Goal: Task Accomplishment & Management: Use online tool/utility

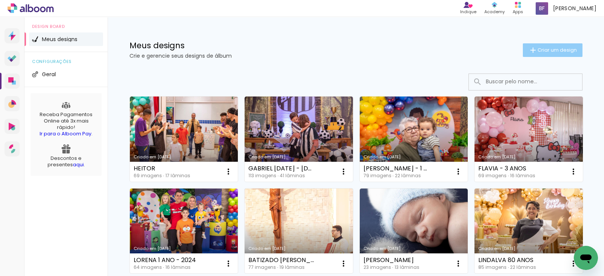
click at [544, 52] on span "Criar um design" at bounding box center [556, 50] width 39 height 5
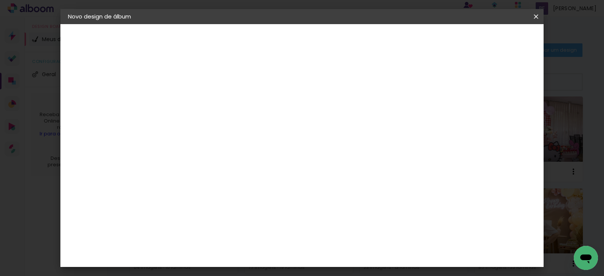
click at [191, 101] on input at bounding box center [191, 101] width 0 height 12
type input "[PERSON_NAME]"
type paper-input "[PERSON_NAME]"
click at [269, 44] on paper-button "Avançar" at bounding box center [250, 40] width 37 height 13
click at [211, 141] on input at bounding box center [210, 143] width 76 height 9
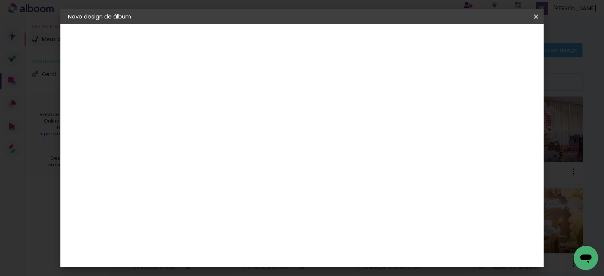
type input "VIACO"
type paper-input "VIACO"
click at [211, 168] on div "Viacolor" at bounding box center [198, 171] width 25 height 6
click at [313, 122] on paper-item "Tamanho Livre" at bounding box center [278, 114] width 67 height 17
click at [236, 166] on paper-item "Viacolor" at bounding box center [203, 170] width 66 height 17
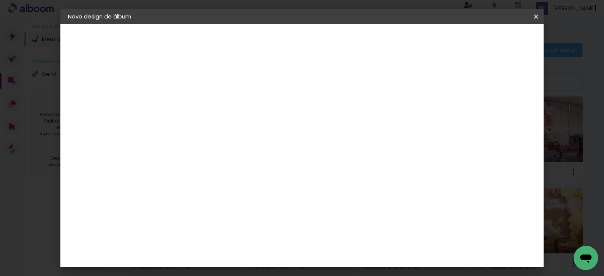
click at [0, 0] on slot "Avançar" at bounding box center [0, 0] width 0 height 0
click at [221, 126] on input "text" at bounding box center [205, 132] width 29 height 12
click at [379, 122] on paper-item "Padrão" at bounding box center [351, 125] width 151 height 15
type input "Padrão"
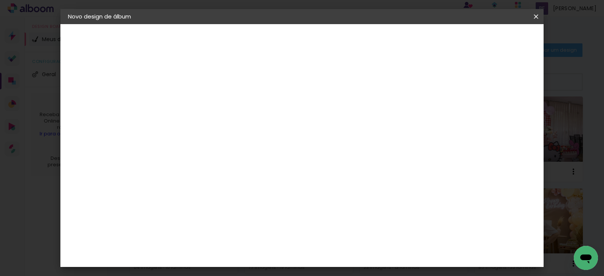
click at [242, 271] on span "25 × 25" at bounding box center [224, 281] width 35 height 20
click at [314, 45] on paper-button "Avançar" at bounding box center [295, 40] width 37 height 13
click at [399, 42] on span "Iniciar design" at bounding box center [381, 39] width 34 height 5
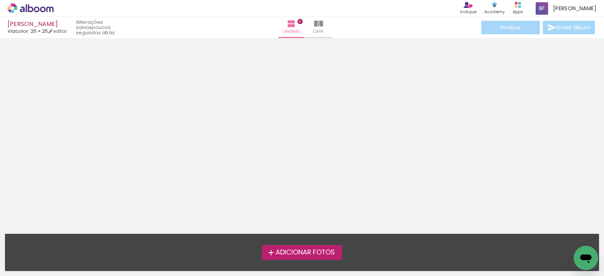
click at [316, 253] on span "Adicionar Fotos" at bounding box center [305, 252] width 59 height 7
click at [0, 0] on input "file" at bounding box center [0, 0] width 0 height 0
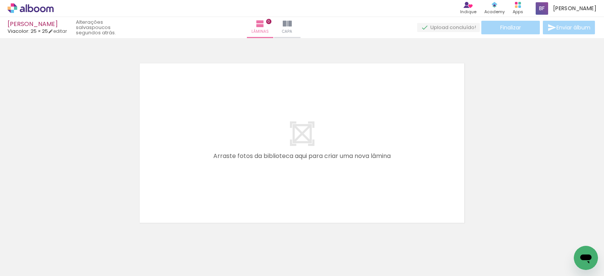
scroll to position [9, 0]
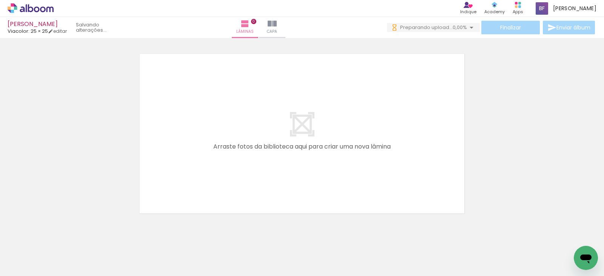
click at [80, 258] on div at bounding box center [75, 251] width 37 height 25
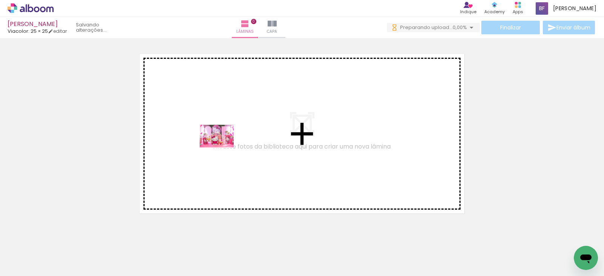
drag, startPoint x: 77, startPoint y: 250, endPoint x: 259, endPoint y: 120, distance: 222.9
click at [259, 120] on quentale-workspace at bounding box center [302, 138] width 604 height 276
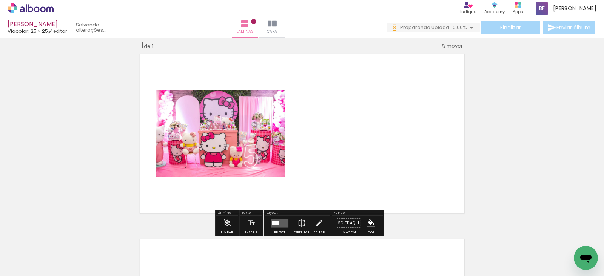
scroll to position [9, 0]
click at [259, 120] on quentale-photo at bounding box center [221, 134] width 130 height 86
click at [276, 223] on div at bounding box center [275, 223] width 7 height 5
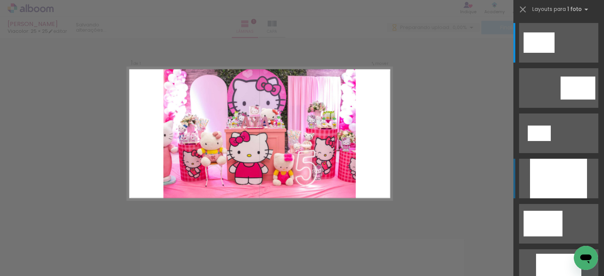
click at [533, 172] on div at bounding box center [558, 179] width 57 height 40
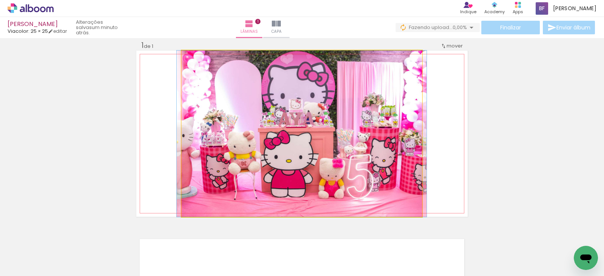
click at [268, 143] on quentale-photo at bounding box center [302, 134] width 240 height 166
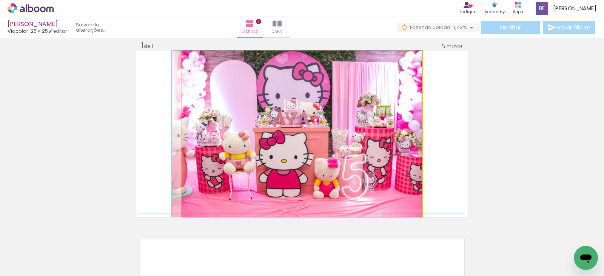
drag, startPoint x: 268, startPoint y: 143, endPoint x: 236, endPoint y: 148, distance: 32.0
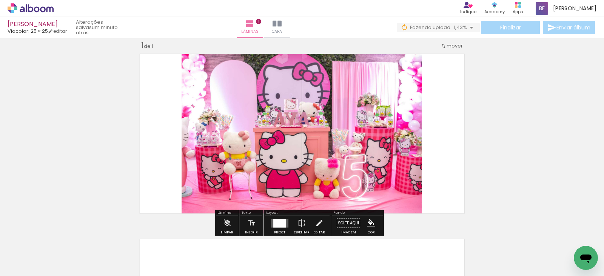
click at [236, 148] on quentale-photo at bounding box center [302, 134] width 240 height 166
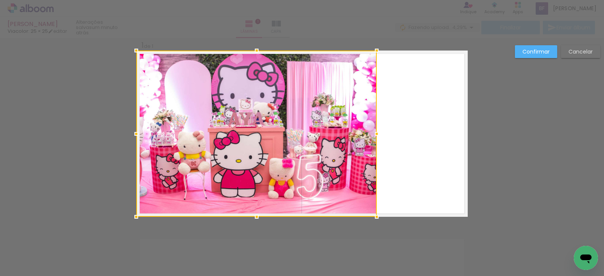
drag, startPoint x: 236, startPoint y: 148, endPoint x: 186, endPoint y: 140, distance: 50.4
click at [186, 140] on div at bounding box center [256, 134] width 240 height 166
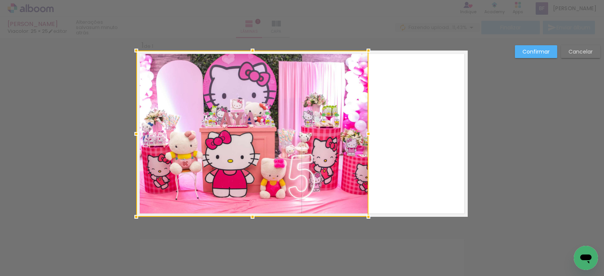
drag, startPoint x: 372, startPoint y: 133, endPoint x: 369, endPoint y: 138, distance: 5.8
click at [369, 138] on div at bounding box center [368, 133] width 15 height 15
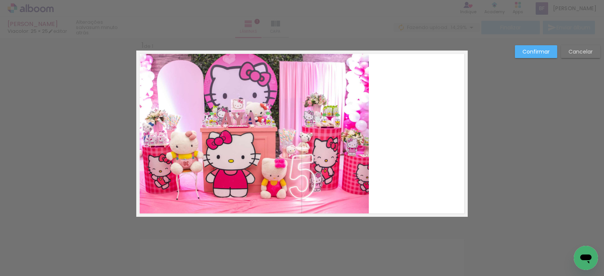
click at [0, 0] on slot "Confirmar" at bounding box center [0, 0] width 0 height 0
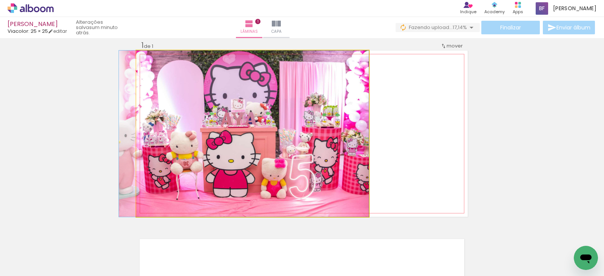
click at [283, 143] on quentale-photo at bounding box center [252, 134] width 233 height 166
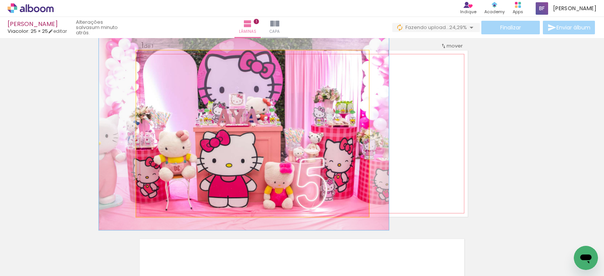
drag, startPoint x: 150, startPoint y: 59, endPoint x: 154, endPoint y: 62, distance: 4.9
click at [154, 62] on div at bounding box center [158, 58] width 12 height 12
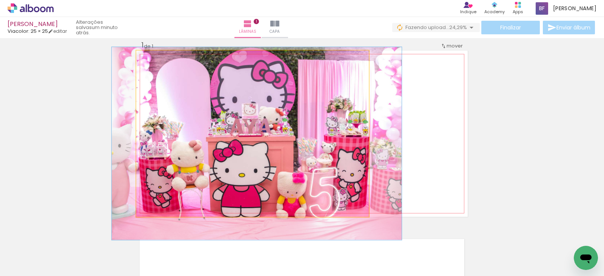
drag, startPoint x: 248, startPoint y: 92, endPoint x: 261, endPoint y: 102, distance: 16.5
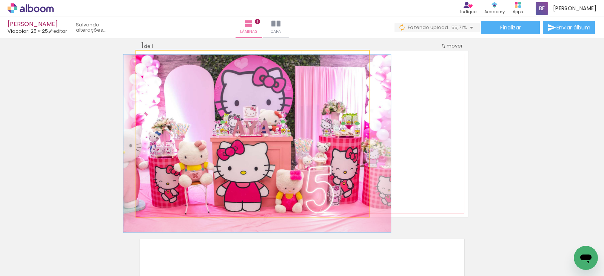
type paper-slider "107"
click at [154, 59] on div at bounding box center [155, 58] width 7 height 7
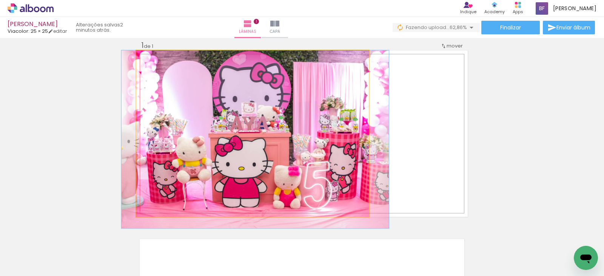
click at [268, 106] on quentale-photo at bounding box center [252, 134] width 233 height 166
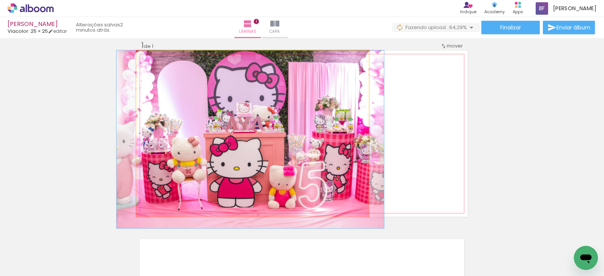
drag, startPoint x: 224, startPoint y: 85, endPoint x: 219, endPoint y: 89, distance: 6.4
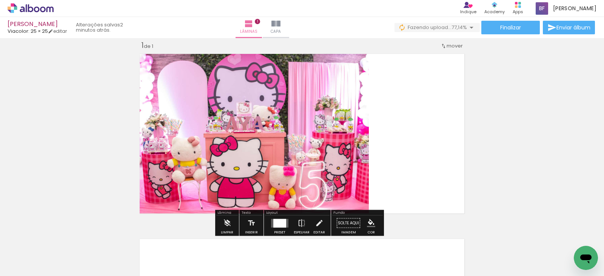
click at [374, 138] on quentale-layouter at bounding box center [301, 134] width 331 height 166
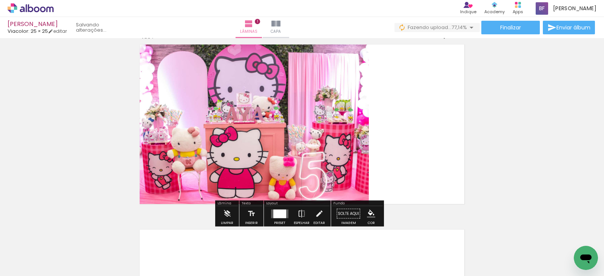
scroll to position [20, 0]
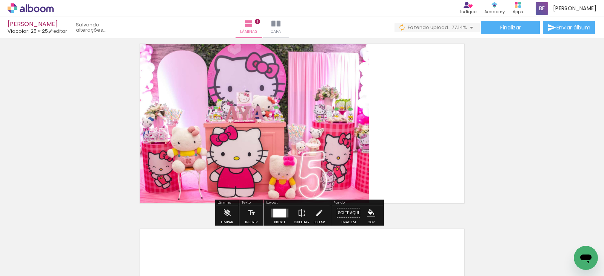
click at [349, 128] on quentale-photo at bounding box center [252, 123] width 233 height 166
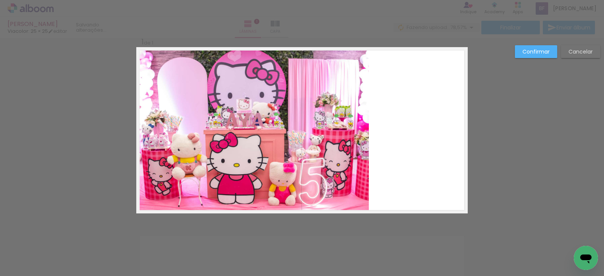
scroll to position [9, 0]
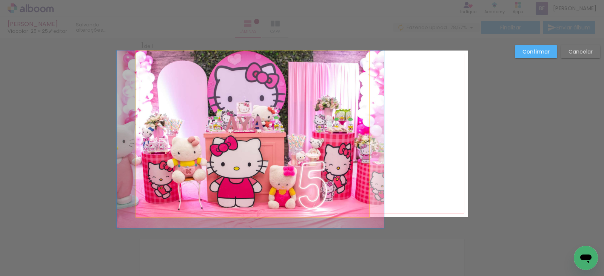
click at [356, 128] on quentale-photo at bounding box center [252, 134] width 233 height 166
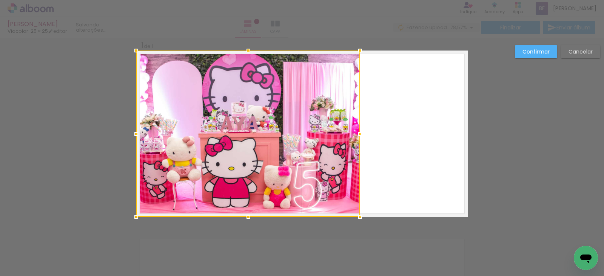
drag, startPoint x: 368, startPoint y: 138, endPoint x: 359, endPoint y: 142, distance: 9.8
click at [359, 142] on album-spread "1 de 1" at bounding box center [301, 134] width 331 height 166
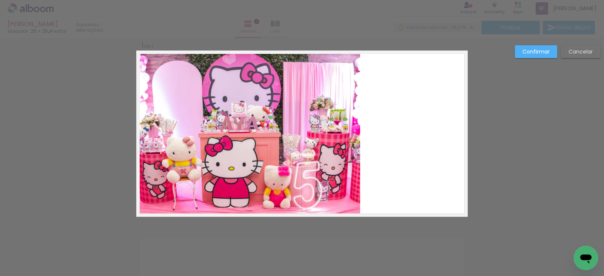
click at [0, 0] on slot "Confirmar" at bounding box center [0, 0] width 0 height 0
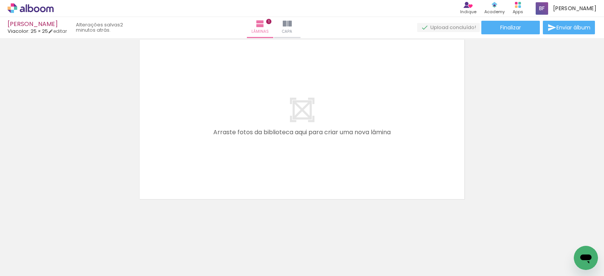
scroll to position [0, 0]
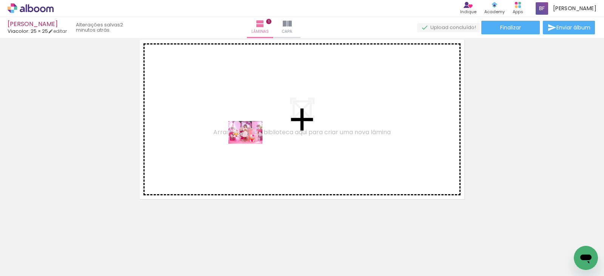
drag, startPoint x: 120, startPoint y: 255, endPoint x: 251, endPoint y: 144, distance: 172.0
click at [251, 144] on quentale-workspace at bounding box center [302, 138] width 604 height 276
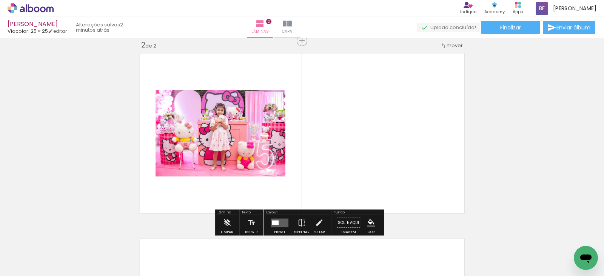
scroll to position [195, 0]
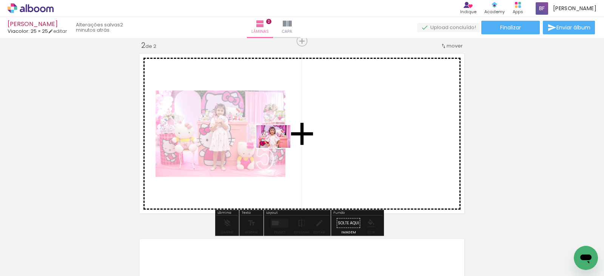
drag, startPoint x: 162, startPoint y: 251, endPoint x: 285, endPoint y: 143, distance: 164.2
click at [285, 143] on quentale-workspace at bounding box center [302, 138] width 604 height 276
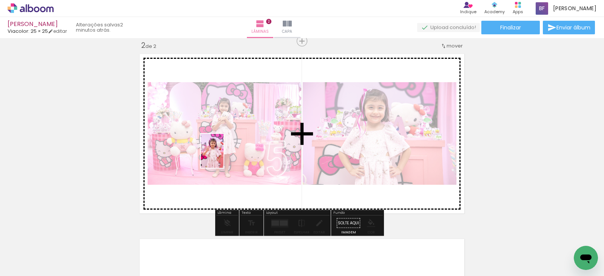
drag, startPoint x: 205, startPoint y: 247, endPoint x: 223, endPoint y: 157, distance: 92.1
click at [223, 157] on quentale-workspace at bounding box center [302, 138] width 604 height 276
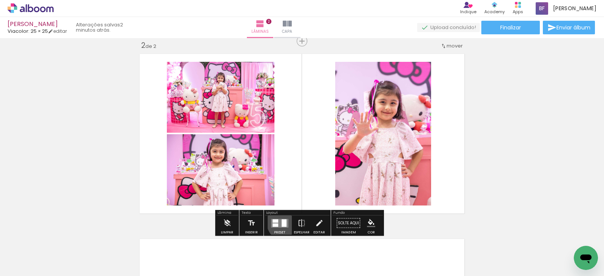
click at [285, 222] on quentale-layouter at bounding box center [279, 223] width 17 height 9
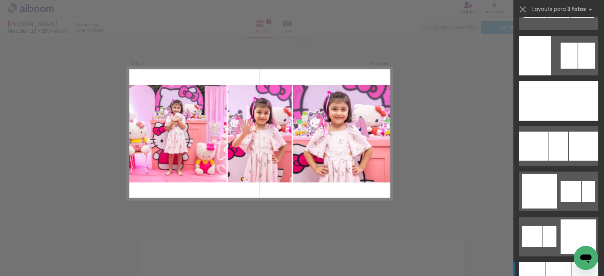
scroll to position [5787, 0]
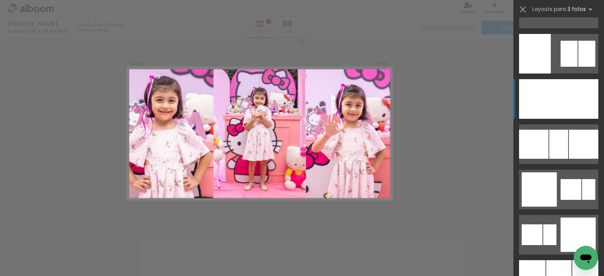
click at [559, 99] on div at bounding box center [559, 99] width 28 height 40
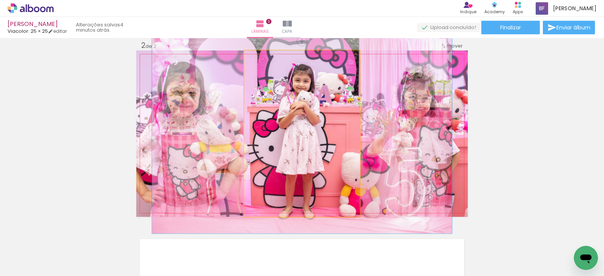
drag, startPoint x: 261, startPoint y: 62, endPoint x: 266, endPoint y: 60, distance: 5.5
click at [266, 60] on div at bounding box center [267, 58] width 12 height 12
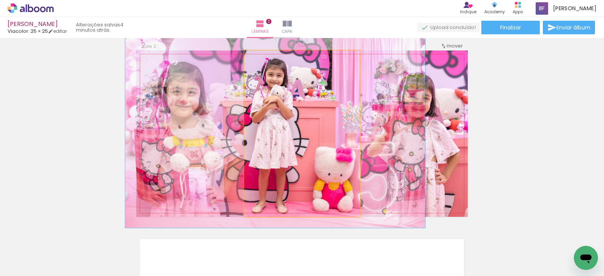
drag, startPoint x: 289, startPoint y: 121, endPoint x: 264, endPoint y: 111, distance: 26.3
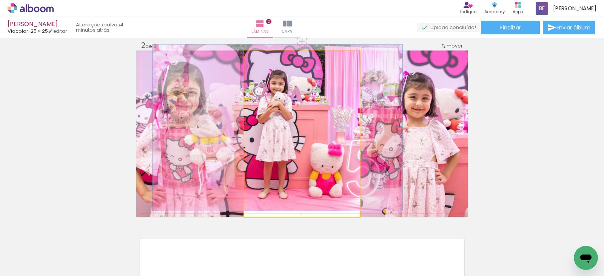
drag, startPoint x: 263, startPoint y: 61, endPoint x: 251, endPoint y: 61, distance: 11.7
type paper-slider "100"
click at [251, 61] on div at bounding box center [272, 58] width 52 height 11
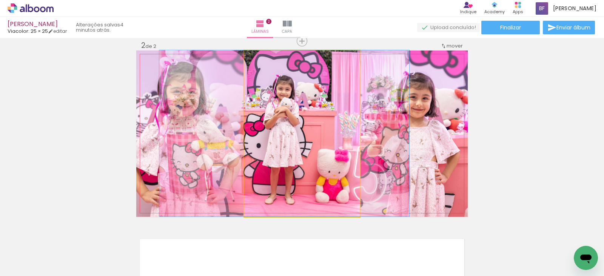
drag, startPoint x: 288, startPoint y: 95, endPoint x: 295, endPoint y: 120, distance: 25.8
click at [330, 127] on quentale-photo at bounding box center [301, 134] width 115 height 166
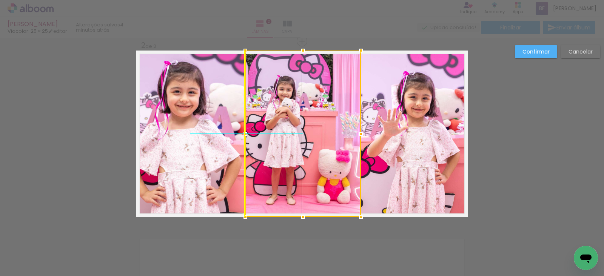
drag, startPoint x: 340, startPoint y: 140, endPoint x: 350, endPoint y: 148, distance: 12.2
click at [350, 148] on div at bounding box center [302, 134] width 115 height 166
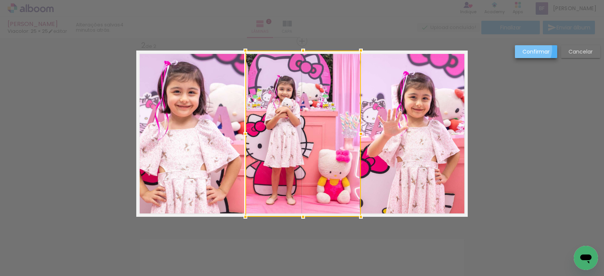
click at [0, 0] on slot "Confirmar" at bounding box center [0, 0] width 0 height 0
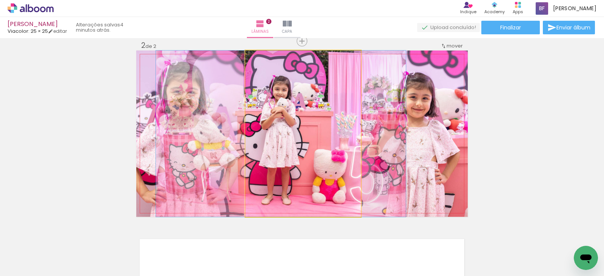
drag, startPoint x: 334, startPoint y: 145, endPoint x: 330, endPoint y: 150, distance: 7.3
click at [330, 150] on quentale-photo at bounding box center [302, 134] width 115 height 166
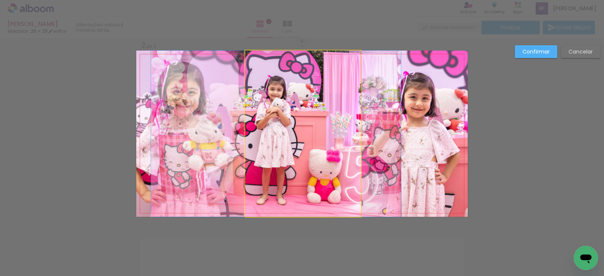
drag, startPoint x: 330, startPoint y: 150, endPoint x: 325, endPoint y: 154, distance: 6.4
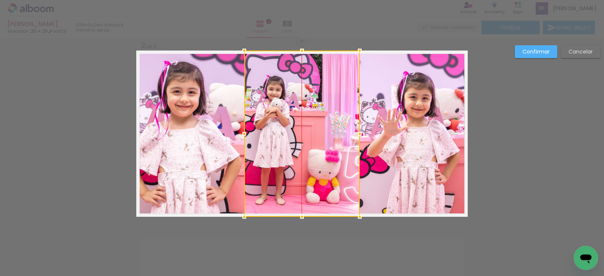
click at [300, 119] on div at bounding box center [301, 134] width 115 height 166
click at [0, 0] on slot "Confirmar" at bounding box center [0, 0] width 0 height 0
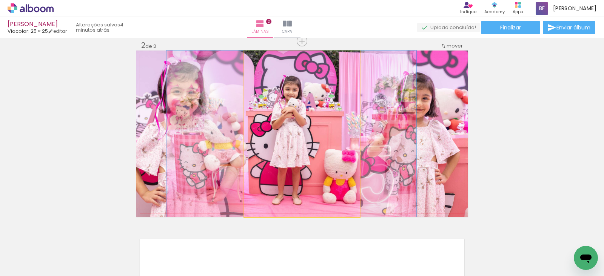
drag, startPoint x: 269, startPoint y: 73, endPoint x: 286, endPoint y: 74, distance: 16.6
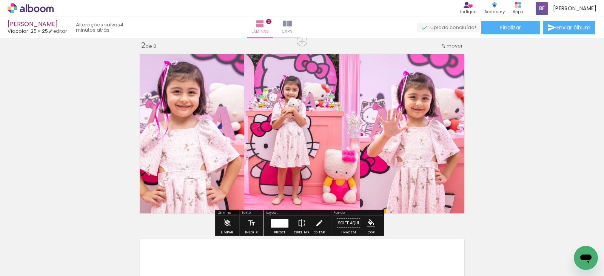
click at [531, 133] on div "Inserir lâmina 1 de 2 Inserir lâmina 2 de 2" at bounding box center [302, 124] width 604 height 556
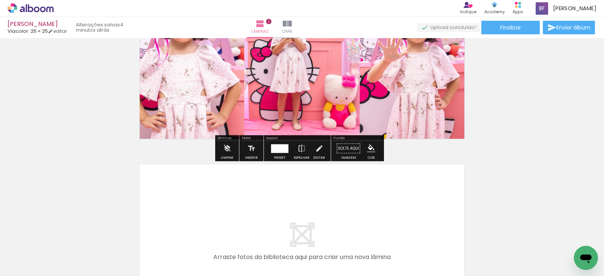
scroll to position [270, 0]
click at [531, 133] on div "Inserir lâmina 1 de 2 Inserir lâmina 2 de 2" at bounding box center [302, 49] width 604 height 556
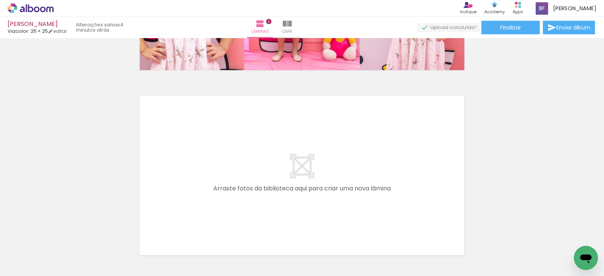
scroll to position [343, 0]
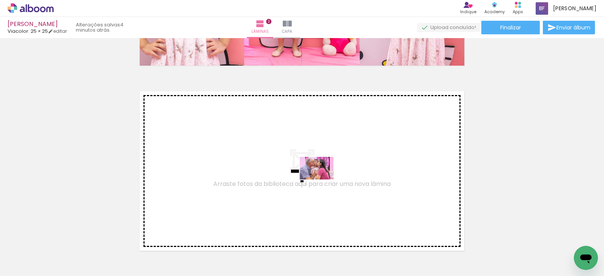
drag, startPoint x: 330, startPoint y: 252, endPoint x: 322, endPoint y: 179, distance: 73.6
click at [322, 179] on quentale-workspace at bounding box center [302, 138] width 604 height 276
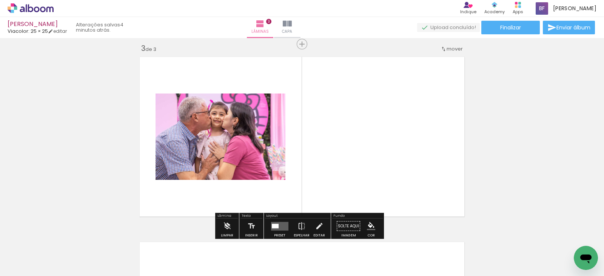
scroll to position [380, 0]
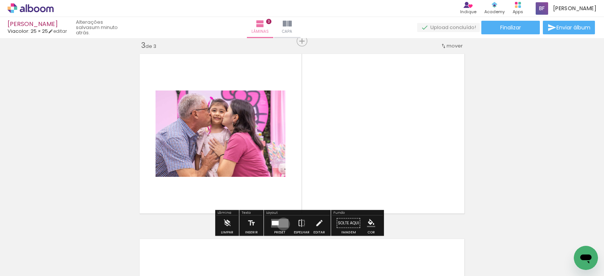
click at [282, 224] on quentale-layouter at bounding box center [279, 223] width 17 height 9
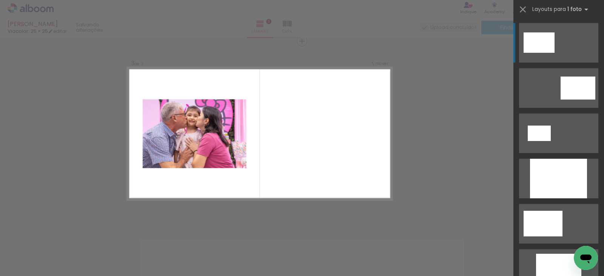
scroll to position [0, 0]
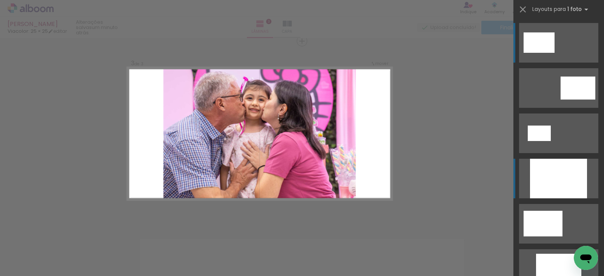
click at [524, 191] on quentale-layouter at bounding box center [558, 179] width 79 height 40
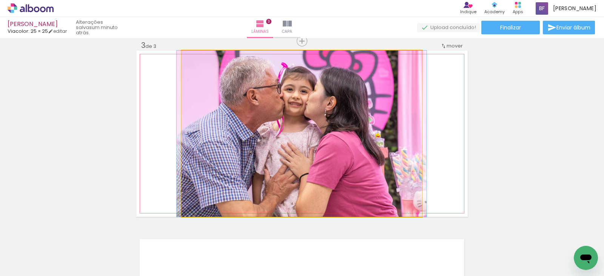
click at [326, 149] on quentale-photo at bounding box center [302, 134] width 240 height 166
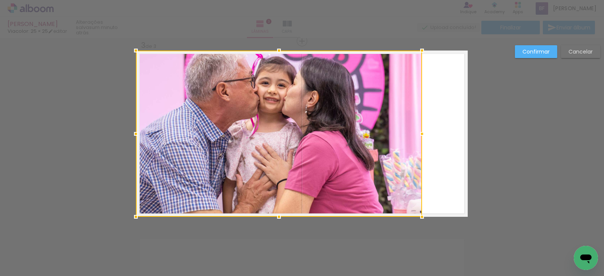
drag, startPoint x: 178, startPoint y: 133, endPoint x: 127, endPoint y: 134, distance: 51.0
click at [128, 134] on div at bounding box center [135, 133] width 15 height 15
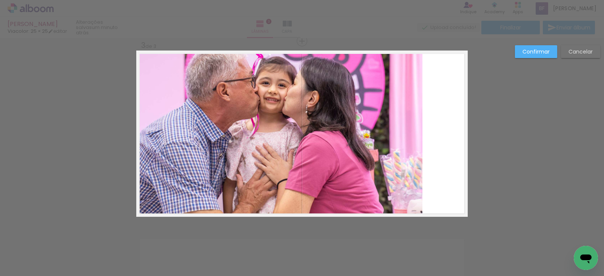
click at [404, 127] on quentale-photo at bounding box center [279, 134] width 286 height 166
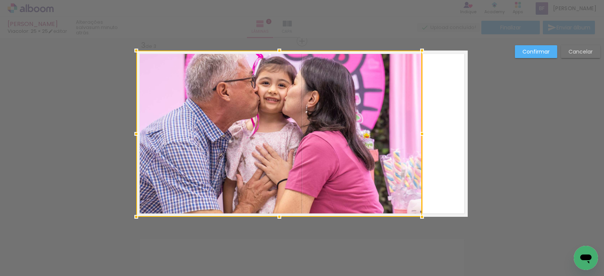
click at [404, 127] on div at bounding box center [279, 134] width 286 height 166
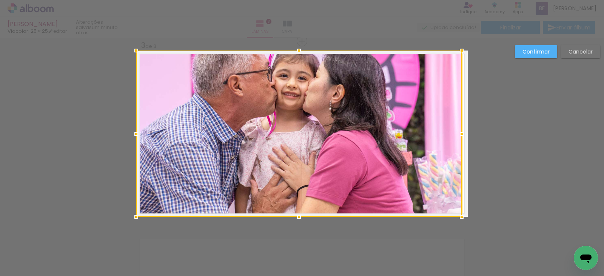
drag, startPoint x: 425, startPoint y: 137, endPoint x: 503, endPoint y: 139, distance: 78.5
click at [503, 139] on div "Inserir lâmina 1 de 3 Inserir lâmina 2 de 3 Inserir lâmina 3 de 3 Confirmar Can…" at bounding box center [302, 37] width 604 height 759
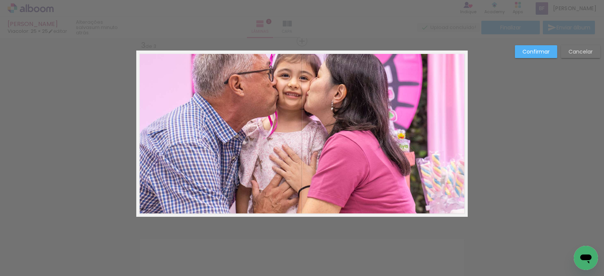
click at [438, 131] on quentale-photo at bounding box center [300, 134] width 329 height 166
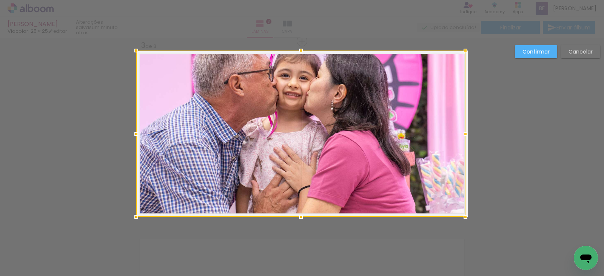
click at [438, 131] on div at bounding box center [300, 134] width 329 height 166
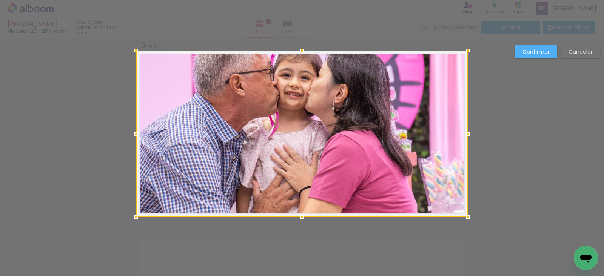
drag, startPoint x: 462, startPoint y: 136, endPoint x: 425, endPoint y: 135, distance: 37.0
click at [425, 135] on div at bounding box center [301, 134] width 331 height 166
drag, startPoint x: 364, startPoint y: 139, endPoint x: 361, endPoint y: 155, distance: 16.4
click at [361, 155] on div at bounding box center [301, 134] width 331 height 166
click at [530, 45] on paper-button "Confirmar" at bounding box center [536, 51] width 42 height 13
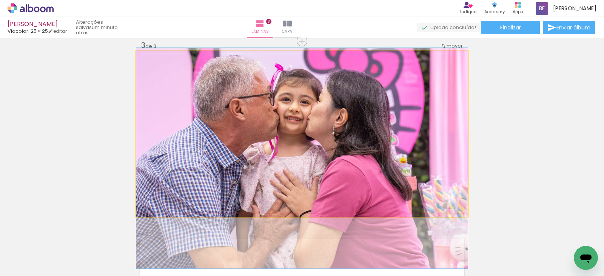
drag, startPoint x: 277, startPoint y: 103, endPoint x: 273, endPoint y: 127, distance: 24.9
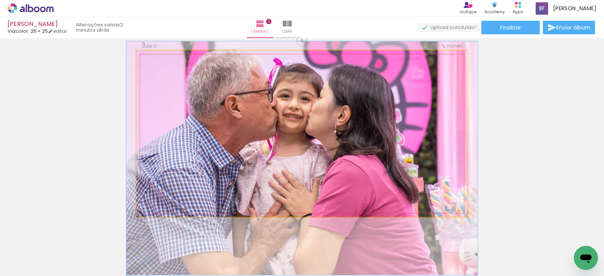
type paper-slider "106"
click at [149, 59] on div at bounding box center [155, 58] width 12 height 12
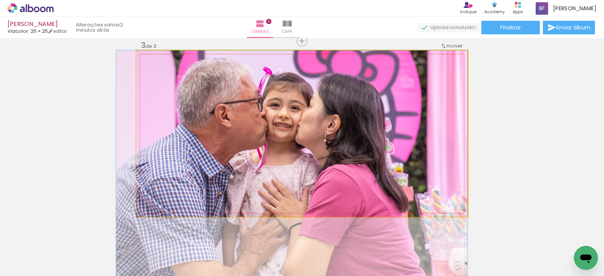
drag, startPoint x: 280, startPoint y: 75, endPoint x: 262, endPoint y: 85, distance: 20.5
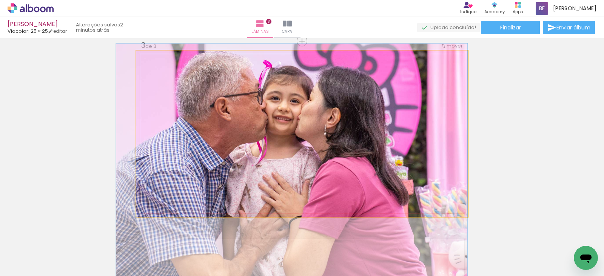
drag, startPoint x: 393, startPoint y: 105, endPoint x: 390, endPoint y: 98, distance: 7.3
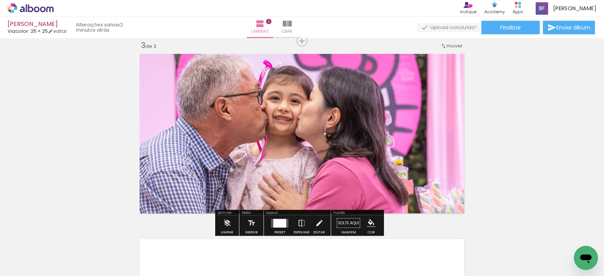
click at [508, 114] on div "Inserir lâmina 1 de 3 Inserir lâmina 2 de 3 Inserir lâmina 3 de 3" at bounding box center [302, 32] width 604 height 742
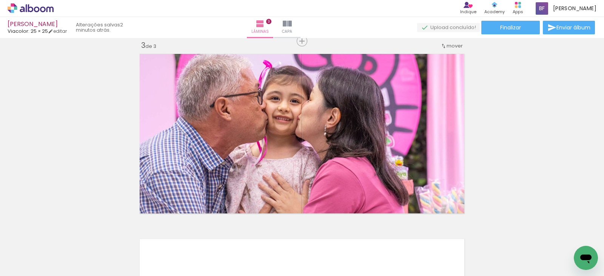
scroll to position [522, 0]
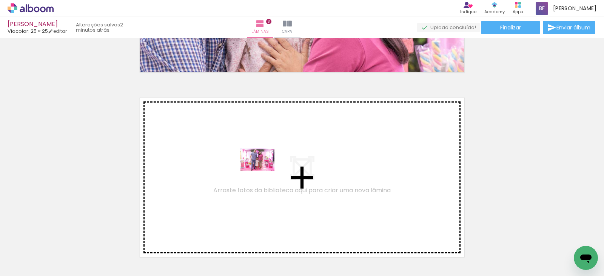
drag, startPoint x: 257, startPoint y: 247, endPoint x: 263, endPoint y: 164, distance: 83.3
click at [263, 164] on quentale-workspace at bounding box center [302, 138] width 604 height 276
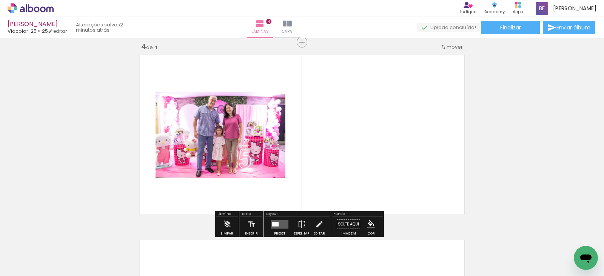
scroll to position [565, 0]
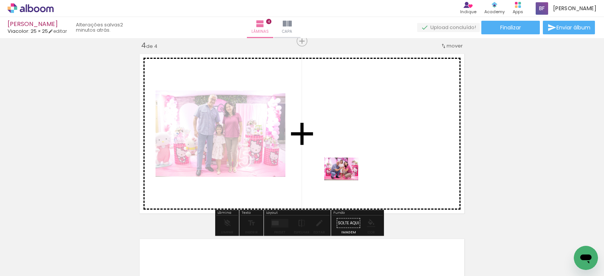
drag, startPoint x: 290, startPoint y: 248, endPoint x: 347, endPoint y: 180, distance: 88.3
click at [347, 180] on quentale-workspace at bounding box center [302, 138] width 604 height 276
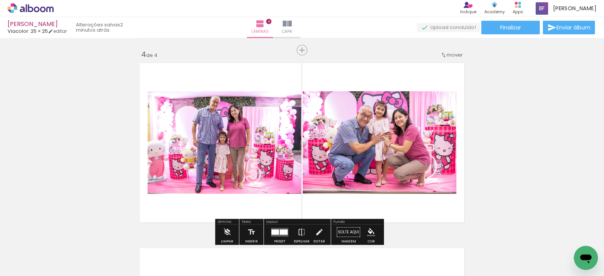
scroll to position [556, 0]
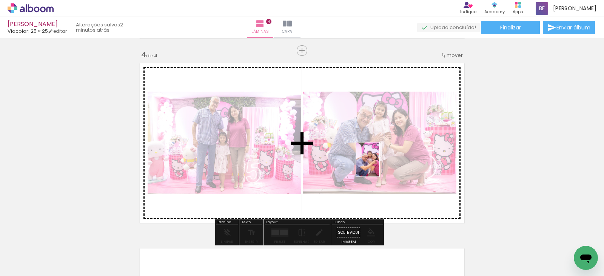
drag, startPoint x: 371, startPoint y: 250, endPoint x: 379, endPoint y: 165, distance: 85.6
click at [379, 165] on quentale-workspace at bounding box center [302, 138] width 604 height 276
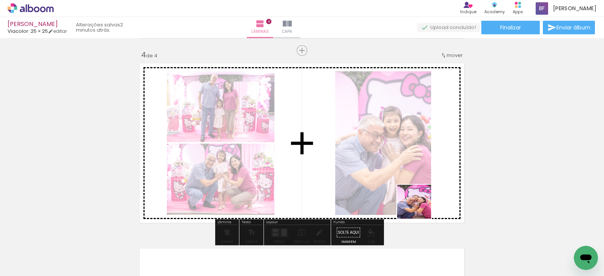
drag, startPoint x: 419, startPoint y: 250, endPoint x: 425, endPoint y: 180, distance: 70.1
click at [425, 180] on quentale-workspace at bounding box center [302, 138] width 604 height 276
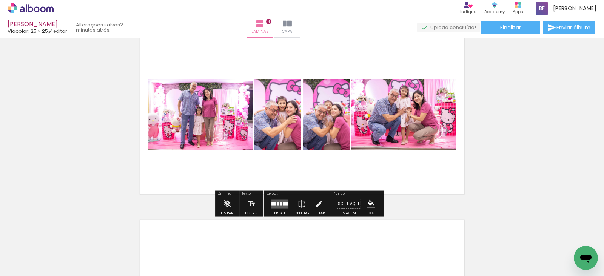
scroll to position [585, 0]
click at [280, 205] on quentale-layouter at bounding box center [279, 203] width 17 height 9
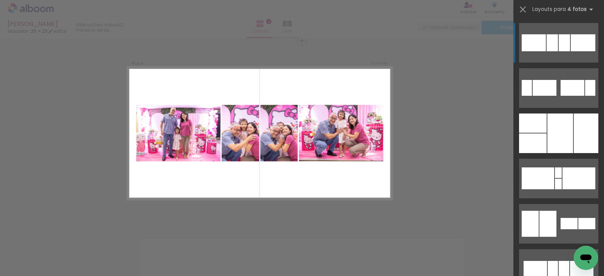
scroll to position [565, 0]
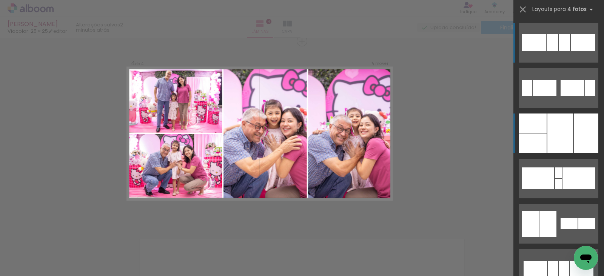
click at [547, 141] on div at bounding box center [560, 134] width 26 height 40
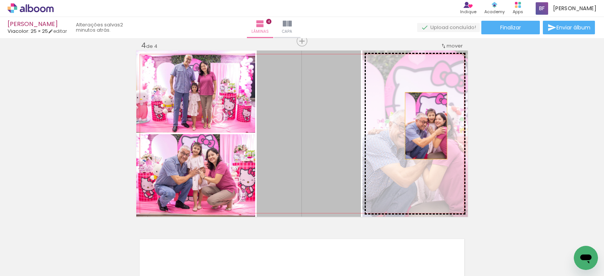
drag, startPoint x: 339, startPoint y: 122, endPoint x: 424, endPoint y: 126, distance: 85.0
click at [0, 0] on slot at bounding box center [0, 0] width 0 height 0
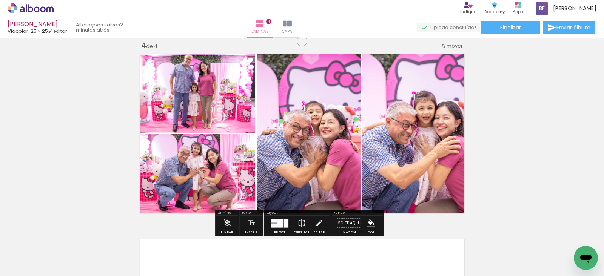
click at [313, 154] on quentale-photo at bounding box center [309, 134] width 104 height 166
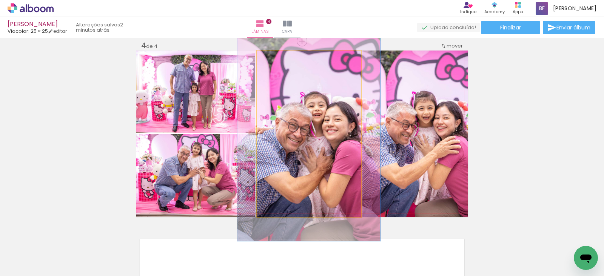
drag, startPoint x: 271, startPoint y: 62, endPoint x: 278, endPoint y: 62, distance: 7.2
type paper-slider "129"
click at [278, 62] on div at bounding box center [282, 58] width 12 height 12
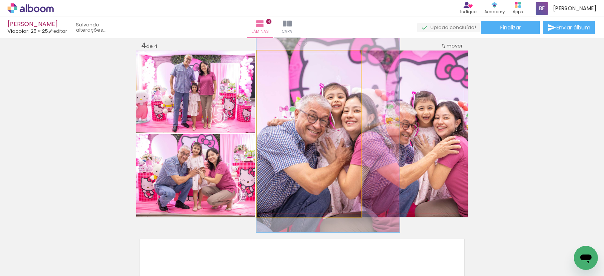
drag, startPoint x: 334, startPoint y: 99, endPoint x: 358, endPoint y: 90, distance: 25.7
click at [358, 90] on quentale-layouter at bounding box center [301, 134] width 331 height 166
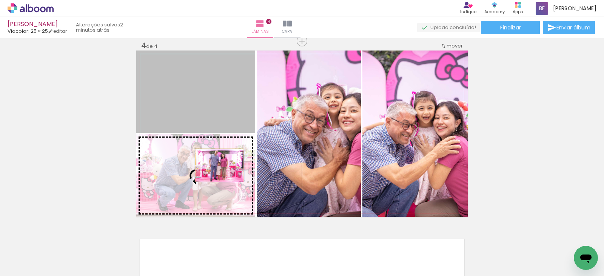
drag, startPoint x: 216, startPoint y: 103, endPoint x: 216, endPoint y: 165, distance: 62.7
click at [0, 0] on slot at bounding box center [0, 0] width 0 height 0
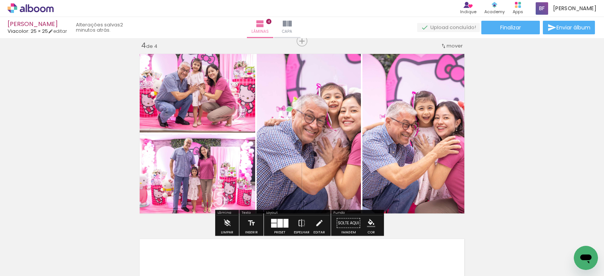
click at [172, 175] on quentale-photo at bounding box center [195, 175] width 119 height 83
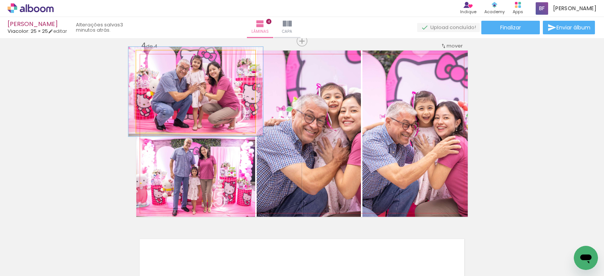
type paper-slider "109"
click at [150, 59] on div at bounding box center [156, 58] width 12 height 12
click at [213, 98] on quentale-photo at bounding box center [195, 92] width 119 height 82
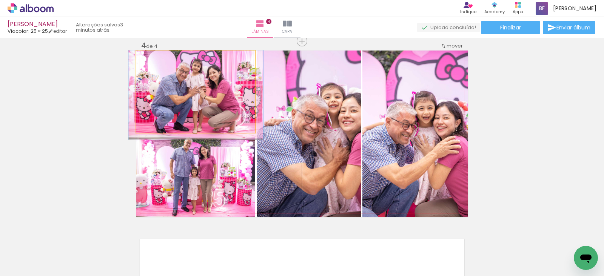
drag, startPoint x: 213, startPoint y: 98, endPoint x: 213, endPoint y: 108, distance: 9.4
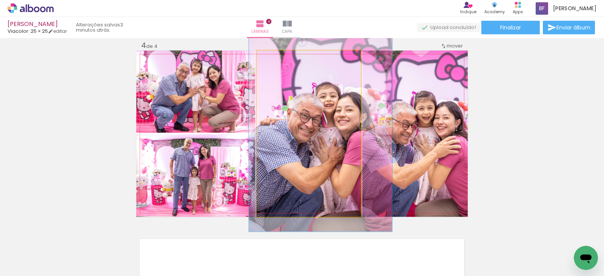
drag, startPoint x: 274, startPoint y: 151, endPoint x: 271, endPoint y: 150, distance: 3.8
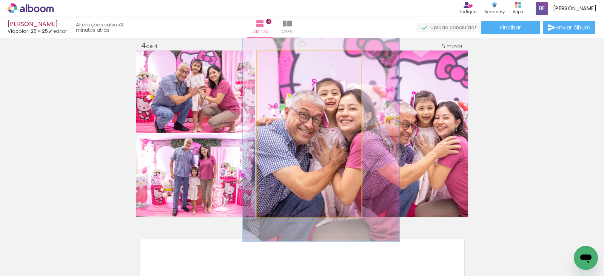
click at [280, 59] on div at bounding box center [286, 58] width 12 height 12
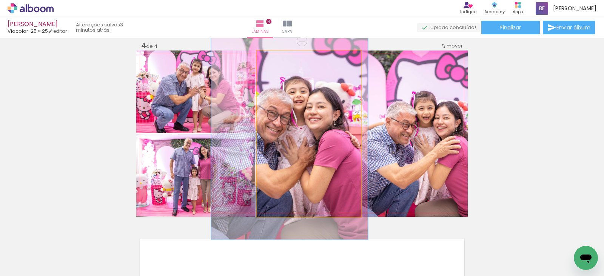
drag, startPoint x: 342, startPoint y: 117, endPoint x: 310, endPoint y: 116, distance: 31.7
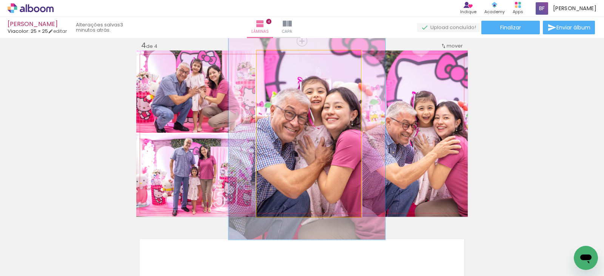
drag, startPoint x: 328, startPoint y: 129, endPoint x: 346, endPoint y: 129, distance: 17.4
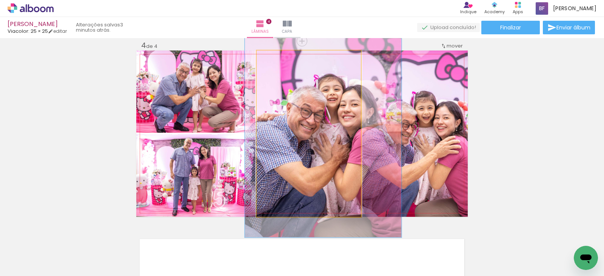
drag, startPoint x: 297, startPoint y: 125, endPoint x: 313, endPoint y: 123, distance: 16.4
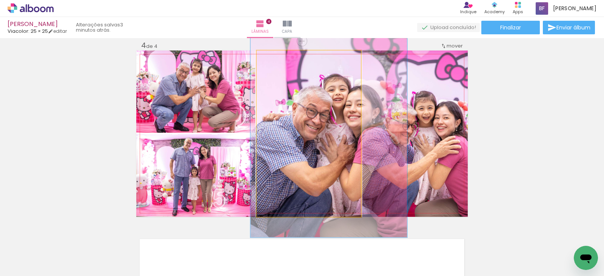
drag, startPoint x: 323, startPoint y: 154, endPoint x: 328, endPoint y: 154, distance: 5.7
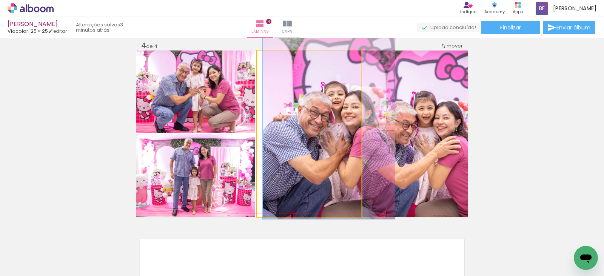
drag, startPoint x: 280, startPoint y: 54, endPoint x: 274, endPoint y: 54, distance: 6.0
type paper-slider "119"
click at [274, 54] on div at bounding box center [280, 58] width 12 height 12
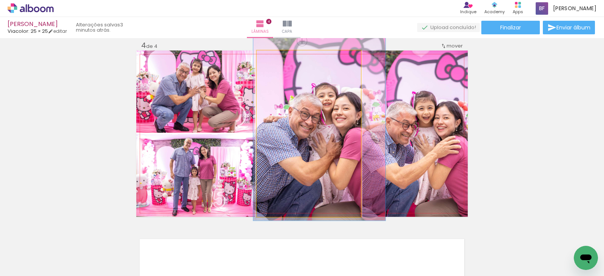
drag, startPoint x: 323, startPoint y: 106, endPoint x: 313, endPoint y: 108, distance: 9.6
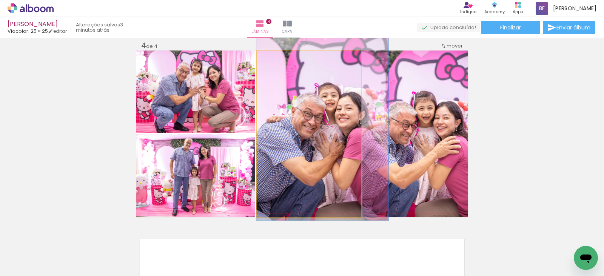
drag, startPoint x: 313, startPoint y: 108, endPoint x: 317, endPoint y: 108, distance: 4.2
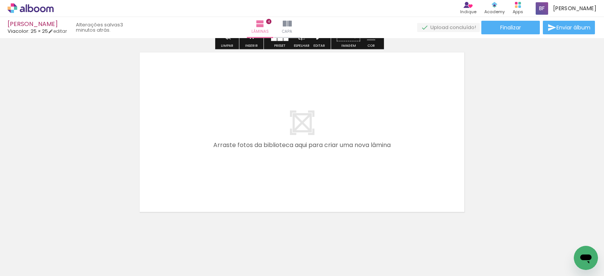
scroll to position [753, 0]
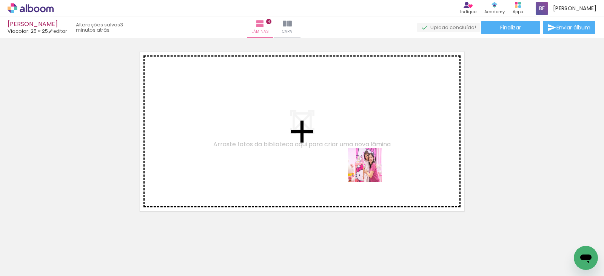
drag, startPoint x: 463, startPoint y: 254, endPoint x: 428, endPoint y: 185, distance: 77.3
click at [356, 140] on quentale-workspace at bounding box center [302, 138] width 604 height 276
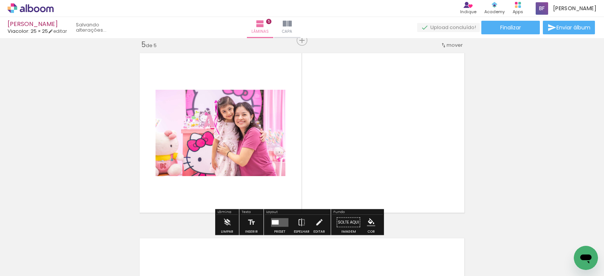
scroll to position [751, 0]
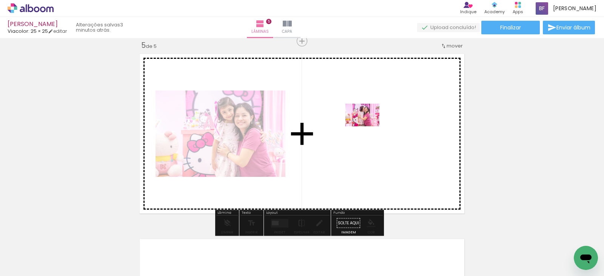
drag, startPoint x: 493, startPoint y: 244, endPoint x: 368, endPoint y: 126, distance: 171.4
click at [368, 126] on quentale-workspace at bounding box center [302, 138] width 604 height 276
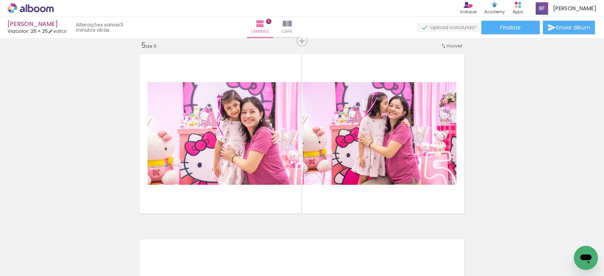
scroll to position [0, 217]
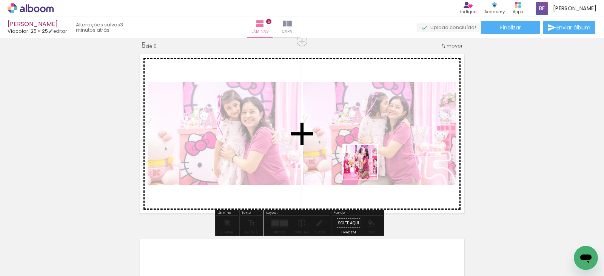
drag, startPoint x: 325, startPoint y: 249, endPoint x: 367, endPoint y: 164, distance: 95.2
click at [367, 164] on quentale-workspace at bounding box center [302, 138] width 604 height 276
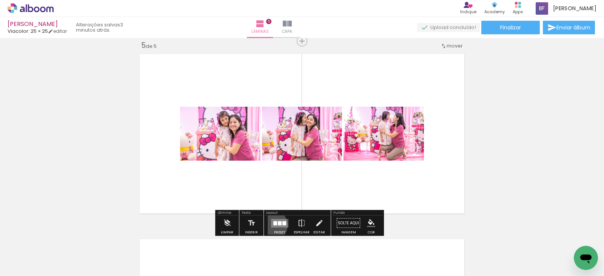
click at [271, 225] on quentale-layouter at bounding box center [279, 223] width 17 height 9
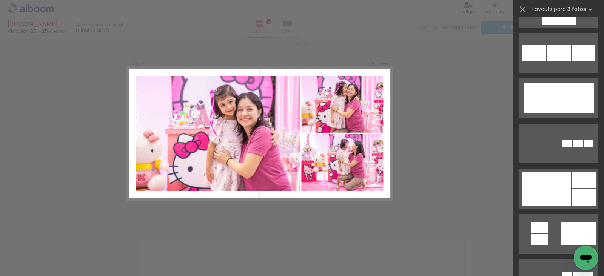
scroll to position [760, 0]
click at [562, 197] on div at bounding box center [546, 188] width 49 height 34
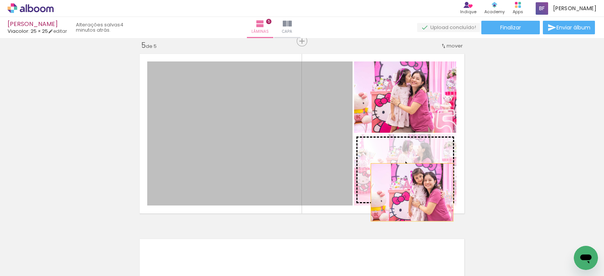
drag, startPoint x: 256, startPoint y: 171, endPoint x: 406, endPoint y: 182, distance: 150.3
click at [0, 0] on slot at bounding box center [0, 0] width 0 height 0
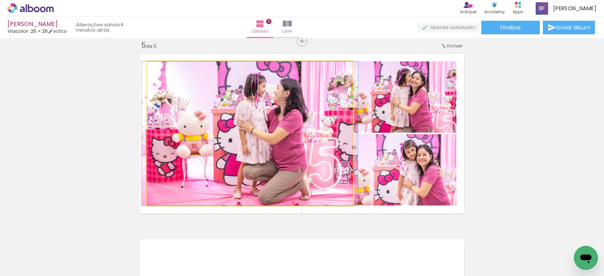
click at [198, 150] on quentale-photo at bounding box center [249, 134] width 205 height 144
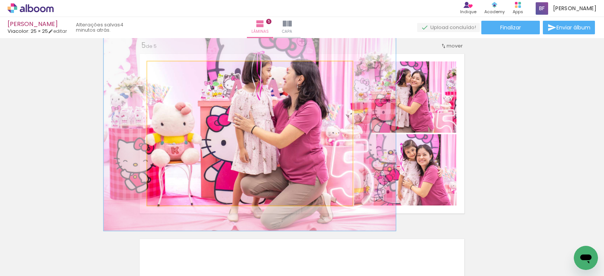
drag, startPoint x: 163, startPoint y: 67, endPoint x: 172, endPoint y: 72, distance: 10.5
type paper-slider "135"
click at [172, 72] on div at bounding box center [174, 69] width 12 height 12
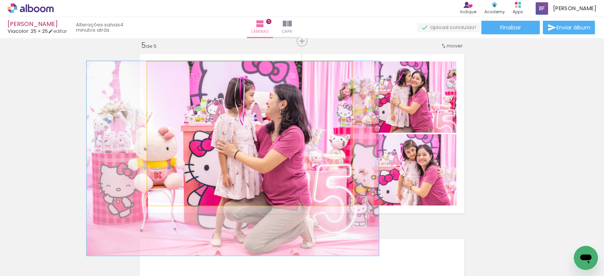
drag, startPoint x: 285, startPoint y: 91, endPoint x: 268, endPoint y: 131, distance: 42.6
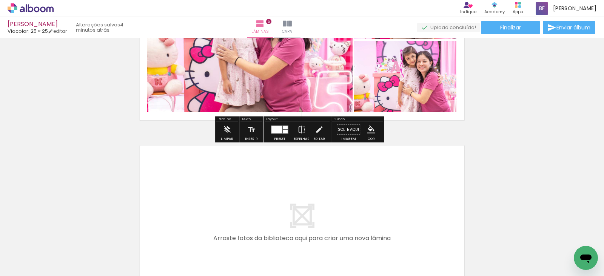
scroll to position [855, 0]
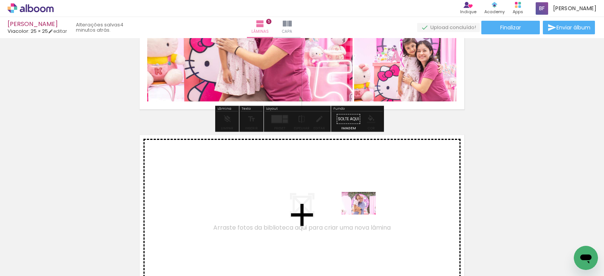
drag, startPoint x: 369, startPoint y: 259, endPoint x: 364, endPoint y: 215, distance: 44.8
click at [364, 215] on quentale-workspace at bounding box center [302, 138] width 604 height 276
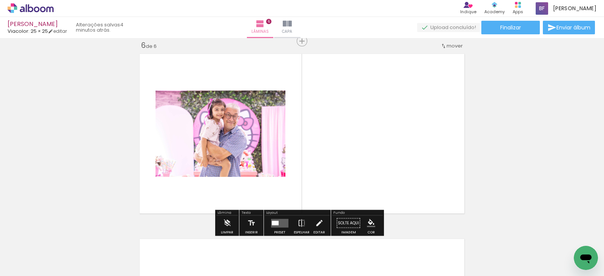
scroll to position [936, 0]
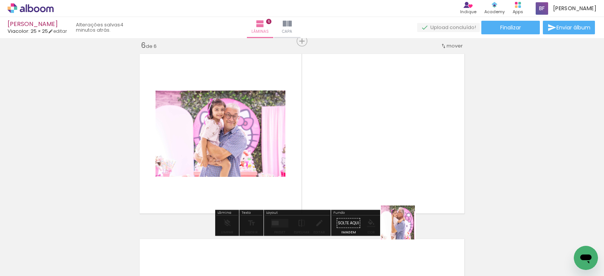
drag, startPoint x: 416, startPoint y: 251, endPoint x: 379, endPoint y: 187, distance: 74.2
click at [379, 187] on quentale-workspace at bounding box center [302, 138] width 604 height 276
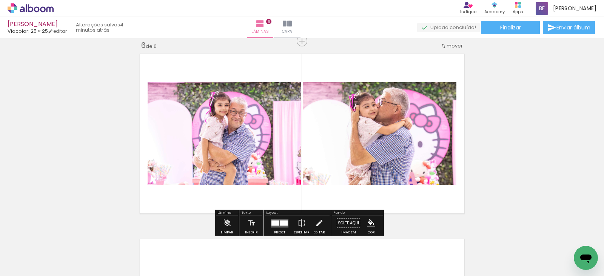
click at [282, 220] on div at bounding box center [284, 222] width 8 height 5
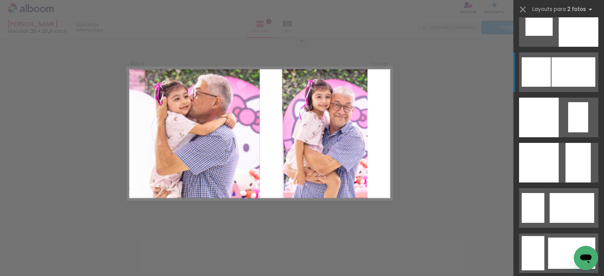
scroll to position [1015, 0]
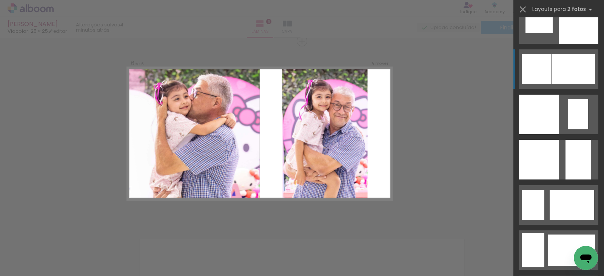
click at [565, 160] on div at bounding box center [577, 160] width 25 height 40
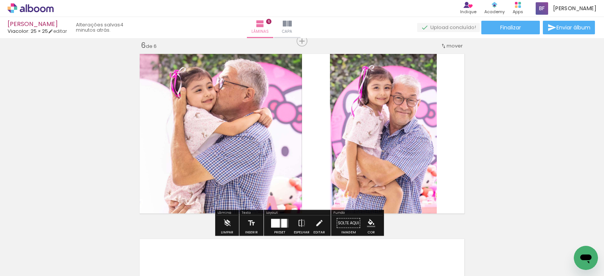
click at [237, 143] on quentale-photo at bounding box center [219, 134] width 166 height 166
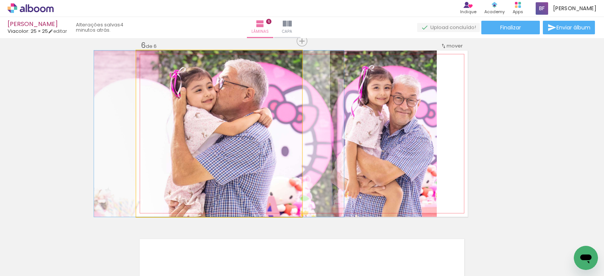
click at [266, 145] on quentale-photo at bounding box center [219, 134] width 166 height 166
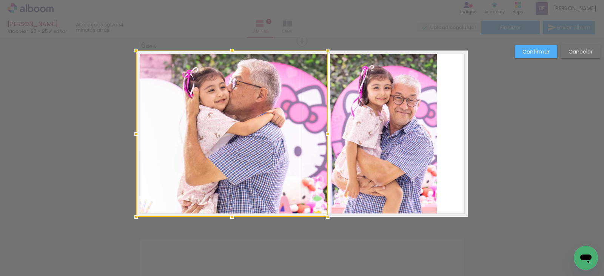
drag, startPoint x: 296, startPoint y: 135, endPoint x: 323, endPoint y: 135, distance: 27.9
click at [323, 135] on div at bounding box center [327, 133] width 15 height 15
click at [347, 134] on quentale-photo at bounding box center [383, 134] width 107 height 166
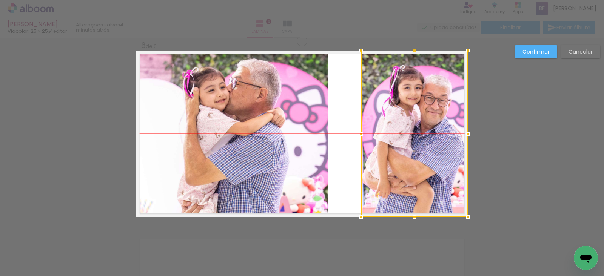
drag, startPoint x: 347, startPoint y: 134, endPoint x: 382, endPoint y: 133, distance: 35.1
click at [382, 133] on div at bounding box center [414, 134] width 107 height 166
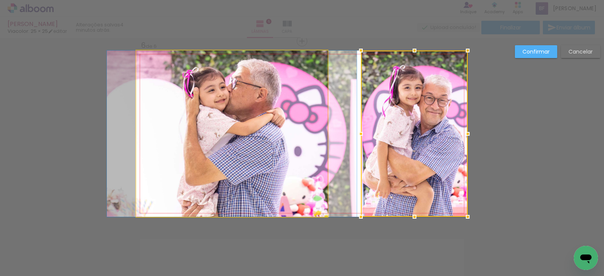
click at [304, 137] on quentale-photo at bounding box center [231, 134] width 191 height 166
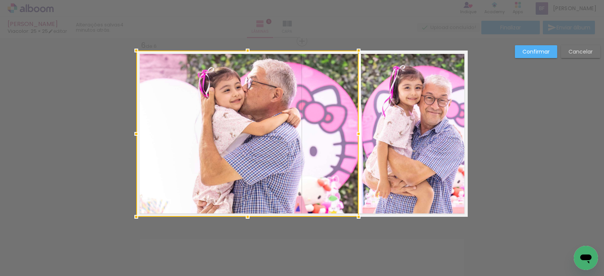
drag, startPoint x: 325, startPoint y: 134, endPoint x: 351, endPoint y: 132, distance: 26.5
click at [351, 132] on div at bounding box center [358, 133] width 15 height 15
click at [531, 57] on paper-button "Confirmar" at bounding box center [536, 51] width 42 height 13
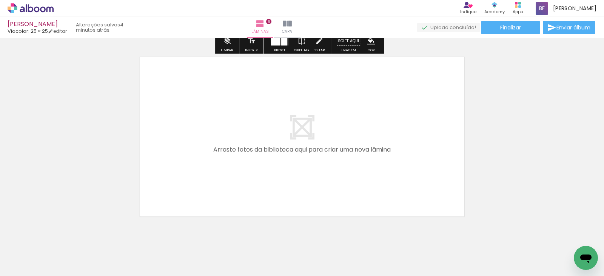
scroll to position [1119, 0]
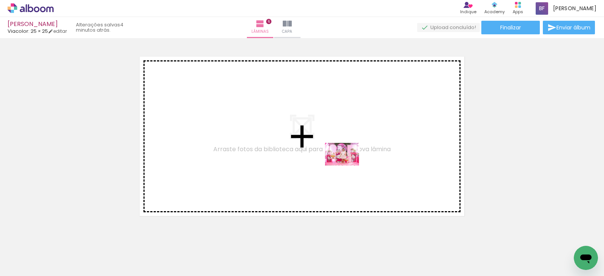
drag, startPoint x: 447, startPoint y: 250, endPoint x: 347, endPoint y: 166, distance: 130.1
click at [347, 166] on quentale-workspace at bounding box center [302, 138] width 604 height 276
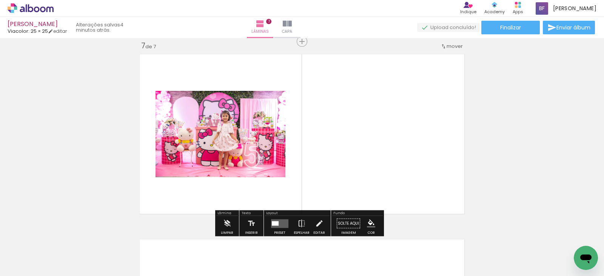
scroll to position [1121, 0]
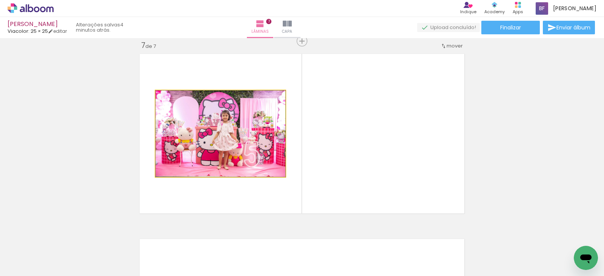
click at [236, 149] on quentale-photo at bounding box center [221, 134] width 130 height 86
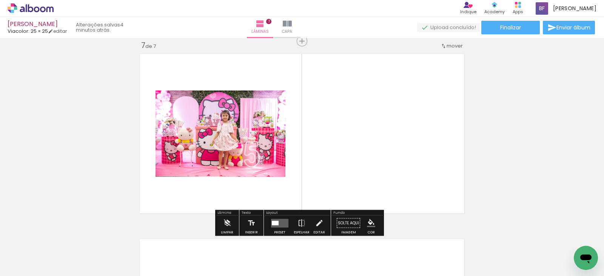
click at [236, 149] on quentale-photo at bounding box center [221, 134] width 130 height 86
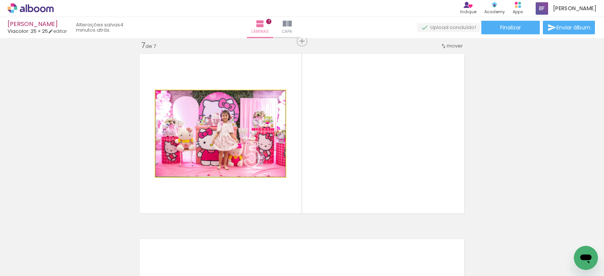
click at [236, 149] on quentale-photo at bounding box center [221, 134] width 130 height 86
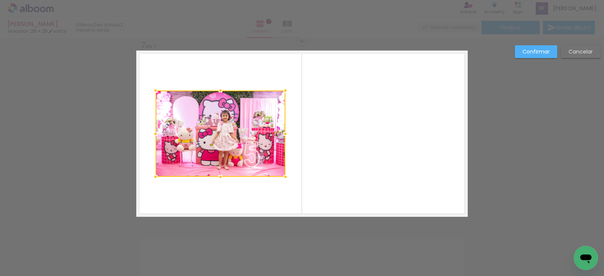
click at [240, 147] on div at bounding box center [221, 134] width 130 height 86
click at [532, 57] on paper-button "Confirmar" at bounding box center [536, 51] width 42 height 13
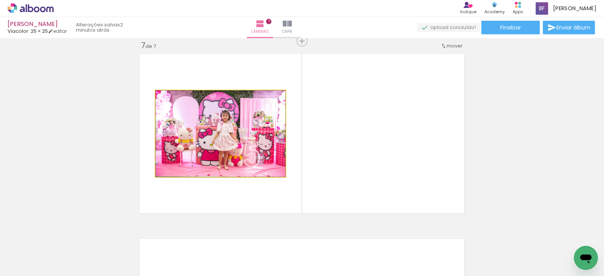
click at [251, 176] on quentale-photo at bounding box center [221, 134] width 130 height 86
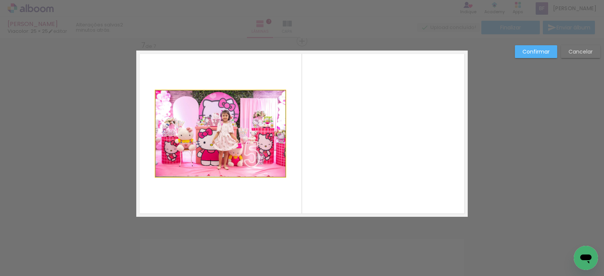
click at [253, 151] on quentale-photo at bounding box center [221, 134] width 130 height 86
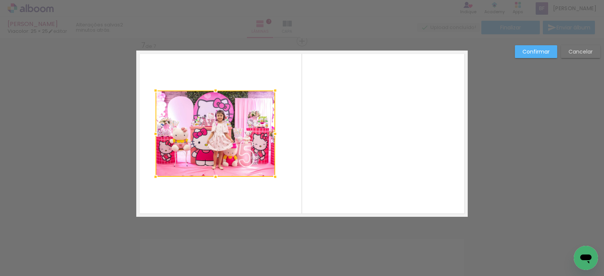
drag, startPoint x: 283, startPoint y: 132, endPoint x: 272, endPoint y: 128, distance: 11.4
click at [272, 128] on div at bounding box center [275, 133] width 15 height 15
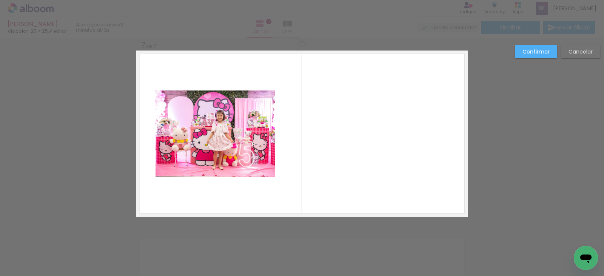
drag, startPoint x: 551, startPoint y: 42, endPoint x: 531, endPoint y: 50, distance: 22.2
click at [0, 0] on slot "Confirmar" at bounding box center [0, 0] width 0 height 0
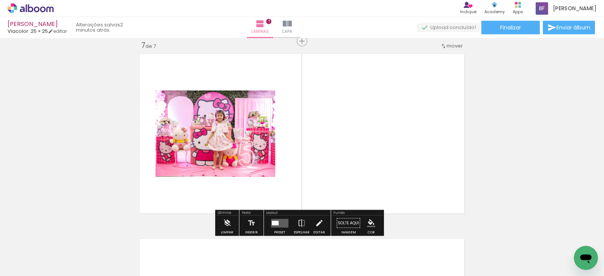
click at [276, 228] on div at bounding box center [279, 223] width 20 height 15
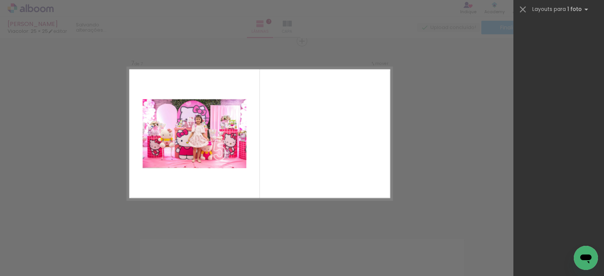
scroll to position [0, 0]
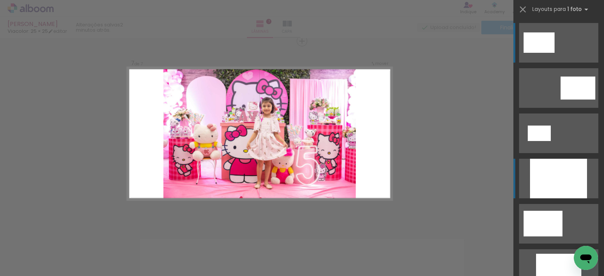
click at [537, 162] on div at bounding box center [558, 179] width 57 height 40
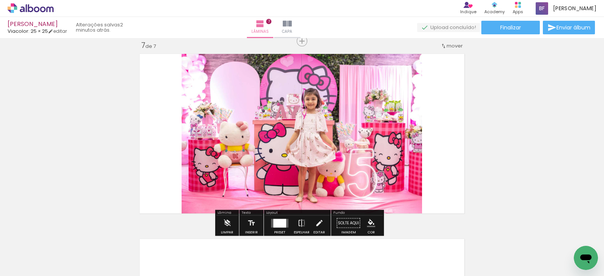
click at [289, 117] on quentale-photo at bounding box center [302, 134] width 240 height 166
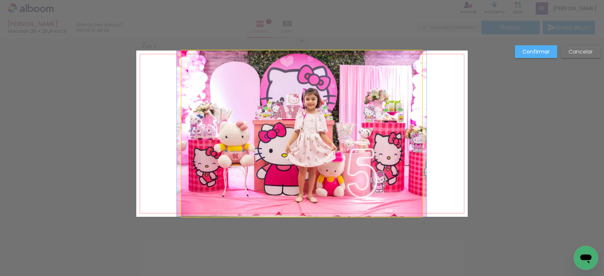
click at [356, 114] on quentale-photo at bounding box center [302, 134] width 240 height 166
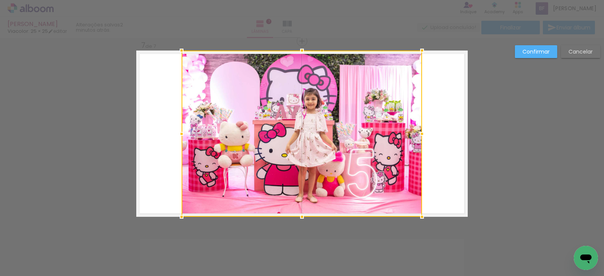
click at [417, 133] on div at bounding box center [421, 133] width 15 height 15
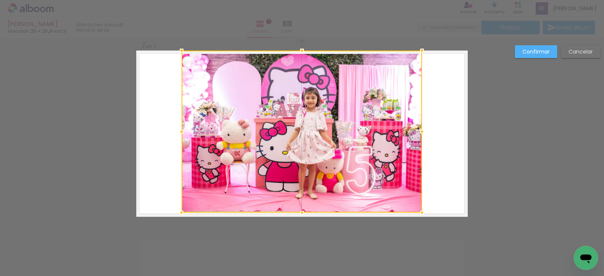
drag, startPoint x: 296, startPoint y: 221, endPoint x: 296, endPoint y: 237, distance: 16.2
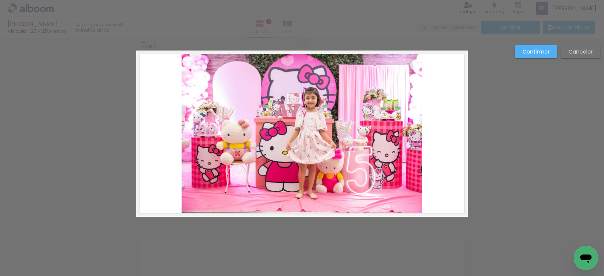
click at [385, 152] on quentale-photo at bounding box center [302, 132] width 240 height 162
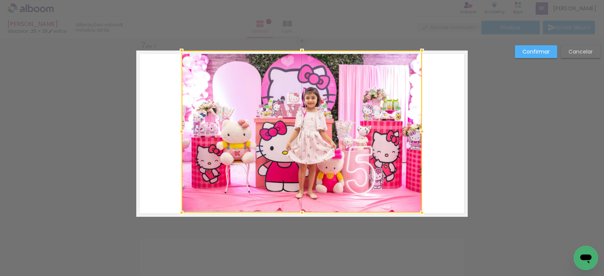
click at [385, 152] on div at bounding box center [302, 132] width 240 height 162
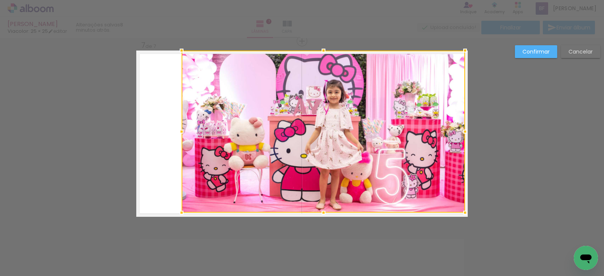
drag, startPoint x: 421, startPoint y: 132, endPoint x: 469, endPoint y: 138, distance: 48.6
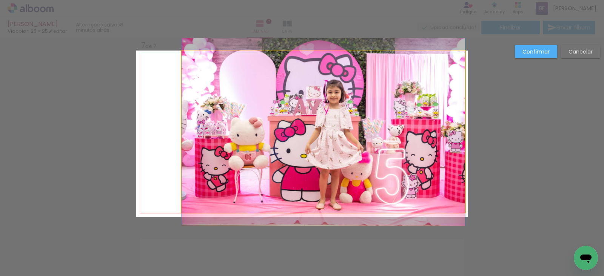
click at [189, 105] on quentale-photo at bounding box center [323, 132] width 283 height 162
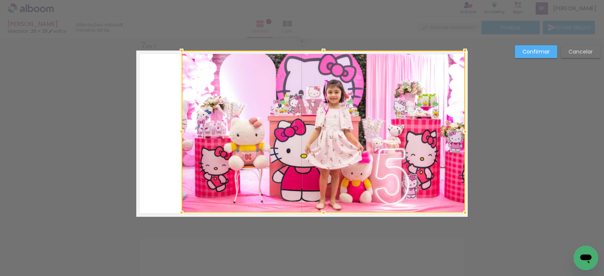
click at [189, 105] on div at bounding box center [323, 132] width 283 height 162
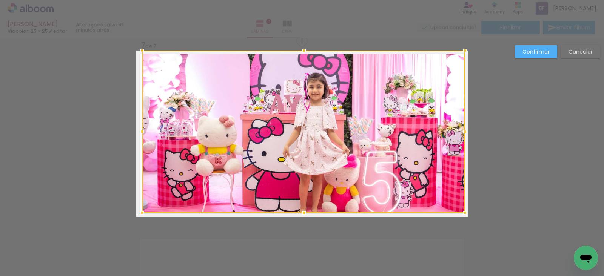
drag, startPoint x: 177, startPoint y: 131, endPoint x: 121, endPoint y: 134, distance: 56.4
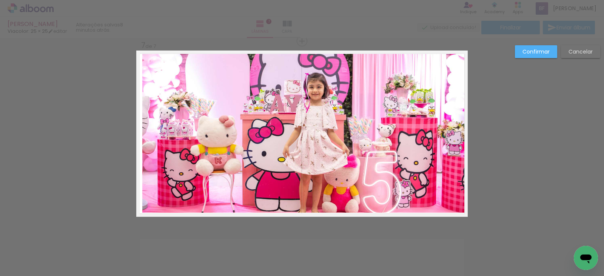
click at [147, 124] on quentale-photo at bounding box center [303, 132] width 323 height 162
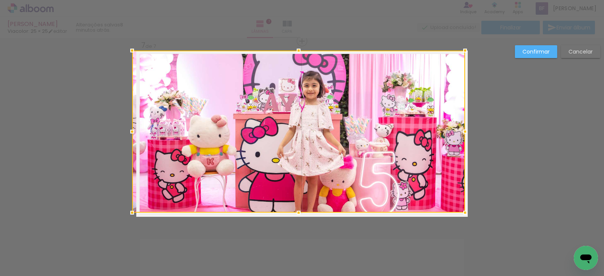
click at [142, 132] on div at bounding box center [298, 132] width 333 height 162
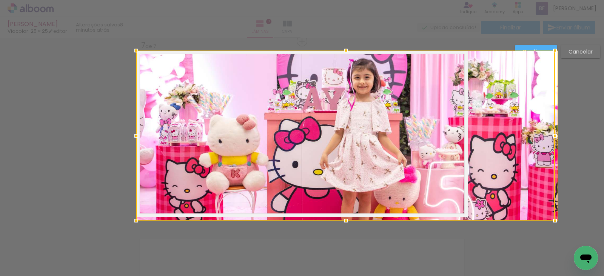
drag, startPoint x: 294, startPoint y: 208, endPoint x: 305, endPoint y: 248, distance: 40.9
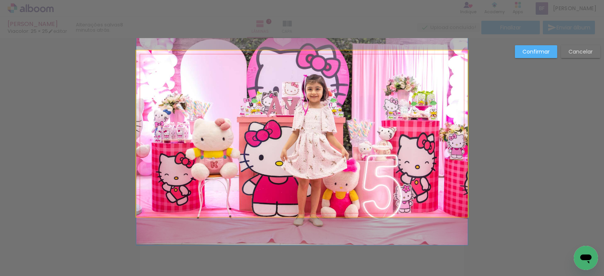
drag, startPoint x: 373, startPoint y: 109, endPoint x: 390, endPoint y: 110, distance: 17.4
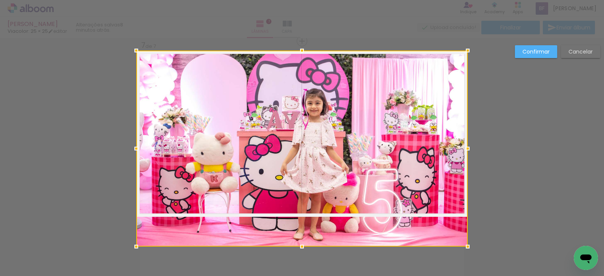
drag, startPoint x: 296, startPoint y: 218, endPoint x: 305, endPoint y: 228, distance: 13.6
click at [305, 228] on div at bounding box center [301, 149] width 331 height 196
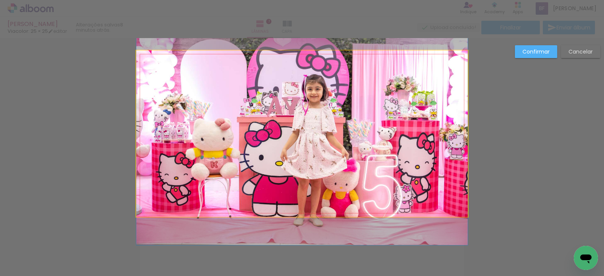
click at [306, 95] on quentale-photo at bounding box center [301, 134] width 331 height 166
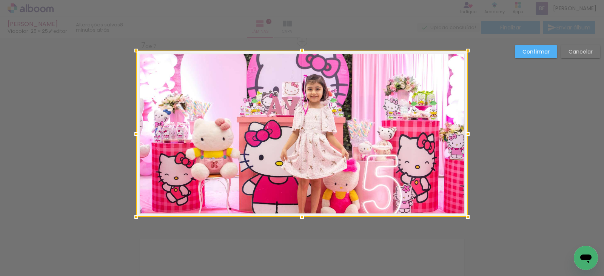
click at [306, 95] on div at bounding box center [301, 134] width 331 height 166
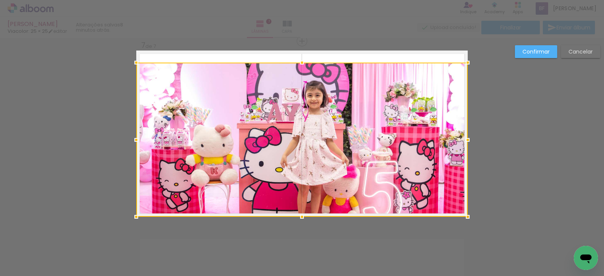
drag, startPoint x: 299, startPoint y: 49, endPoint x: 307, endPoint y: 28, distance: 22.7
click at [307, 0] on div "[PERSON_NAME] Viacolor: 25 × 25 editar 8 minutos atrás. Lâminas 7 Capa Finaliza…" at bounding box center [302, 0] width 604 height 0
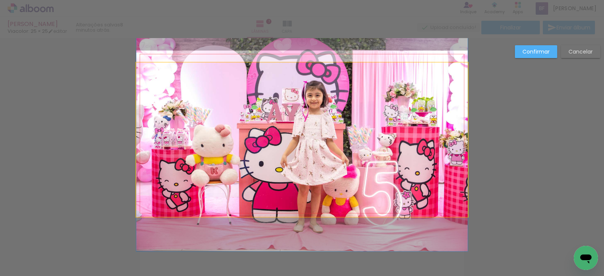
click at [294, 71] on quentale-photo at bounding box center [301, 140] width 331 height 154
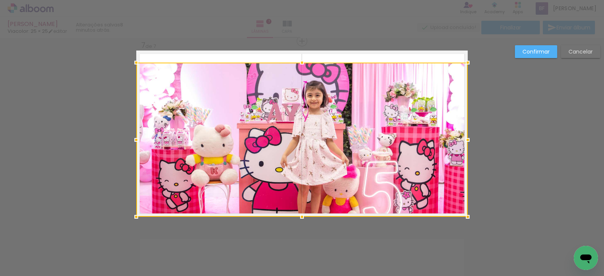
click at [294, 70] on div at bounding box center [301, 140] width 331 height 154
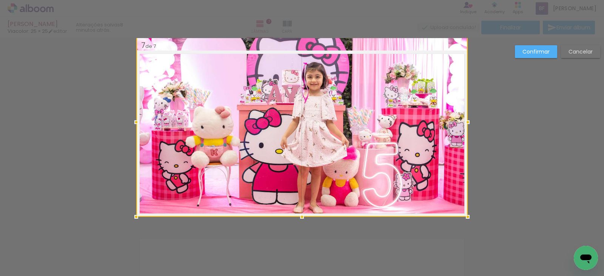
drag, startPoint x: 297, startPoint y: 64, endPoint x: 306, endPoint y: 40, distance: 25.0
click at [306, 40] on div at bounding box center [301, 122] width 331 height 190
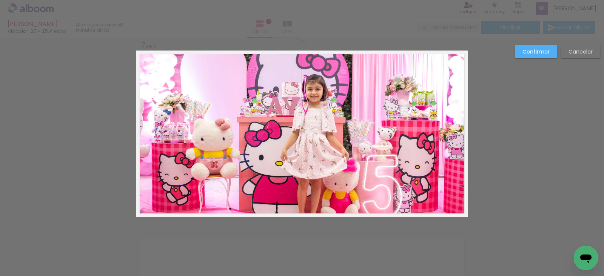
click at [324, 182] on quentale-photo at bounding box center [301, 134] width 331 height 166
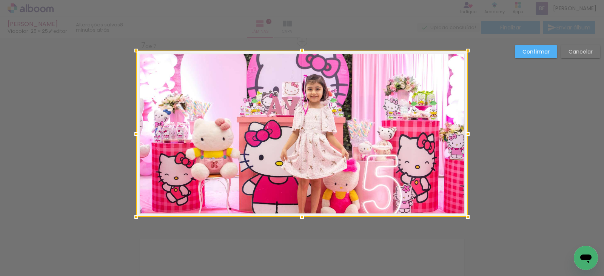
click at [324, 182] on div at bounding box center [301, 134] width 331 height 166
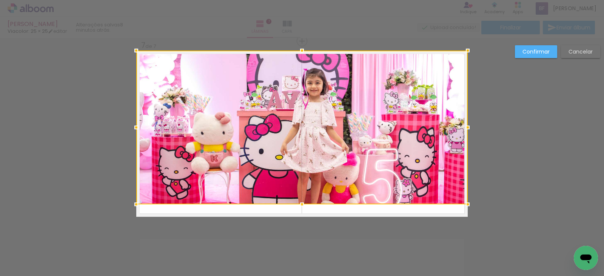
drag, startPoint x: 299, startPoint y: 219, endPoint x: 325, endPoint y: 270, distance: 57.6
click at [325, 270] on div "Inserir lâmina 1 de 7 Inserir lâmina 2 de 7 Inserir lâmina 3 de 7 Inserir lâmin…" at bounding box center [302, 157] width 604 height 238
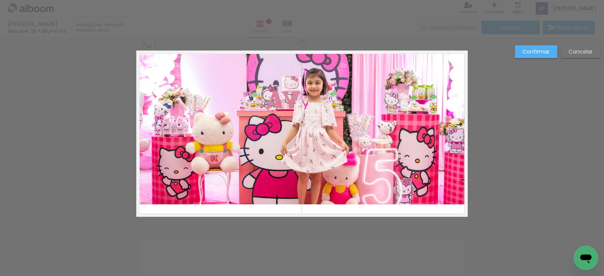
click at [299, 200] on quentale-photo at bounding box center [301, 128] width 331 height 154
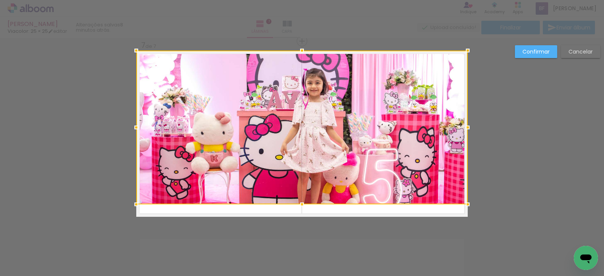
click at [299, 200] on div at bounding box center [301, 204] width 15 height 15
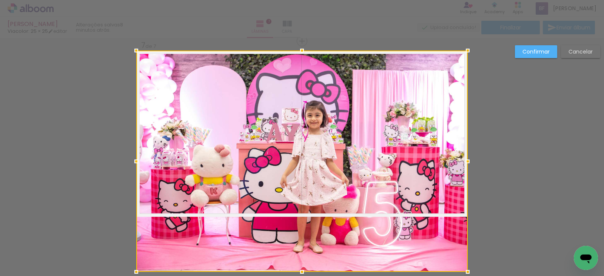
drag, startPoint x: 299, startPoint y: 202, endPoint x: 304, endPoint y: 241, distance: 39.2
click at [304, 241] on div at bounding box center [301, 162] width 331 height 222
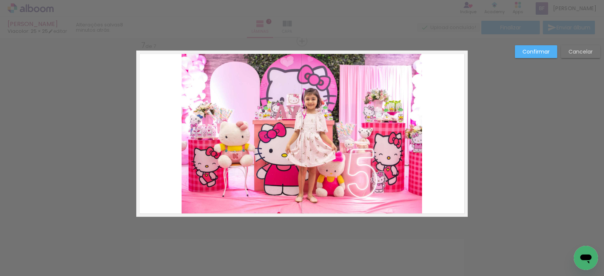
click at [321, 177] on quentale-photo at bounding box center [302, 134] width 240 height 166
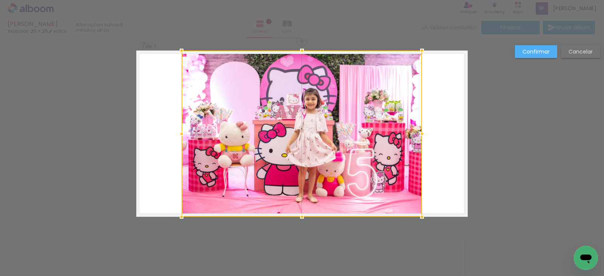
click at [321, 177] on div at bounding box center [302, 134] width 240 height 166
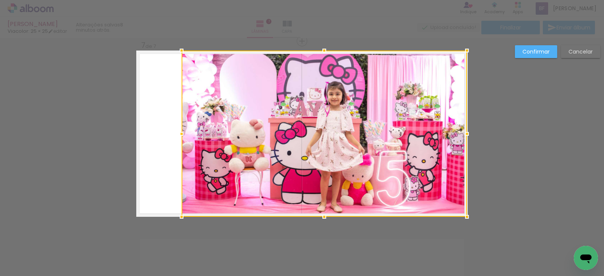
drag, startPoint x: 419, startPoint y: 135, endPoint x: 549, endPoint y: 123, distance: 130.7
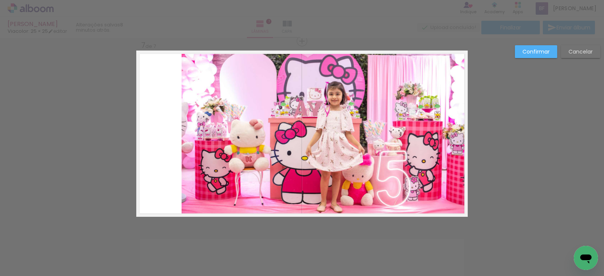
click at [164, 140] on quentale-layouter at bounding box center [301, 134] width 331 height 166
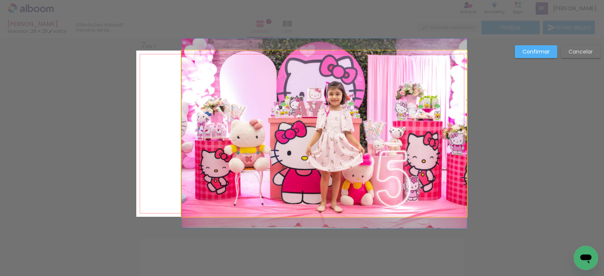
click at [202, 135] on quentale-photo at bounding box center [324, 134] width 285 height 166
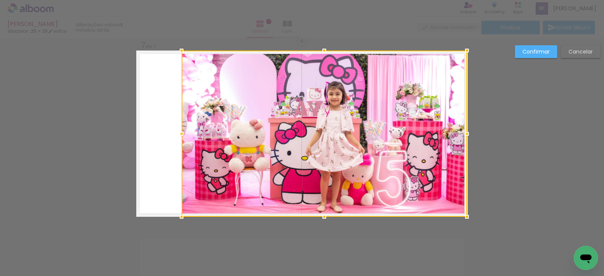
click at [202, 135] on div at bounding box center [324, 134] width 285 height 166
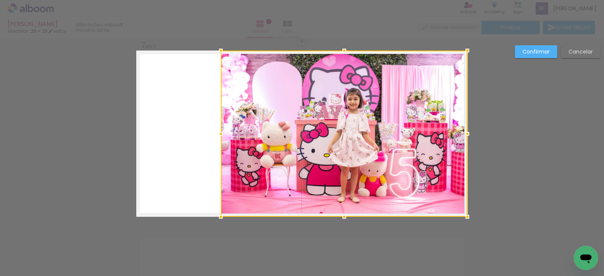
drag, startPoint x: 179, startPoint y: 129, endPoint x: 66, endPoint y: 118, distance: 113.0
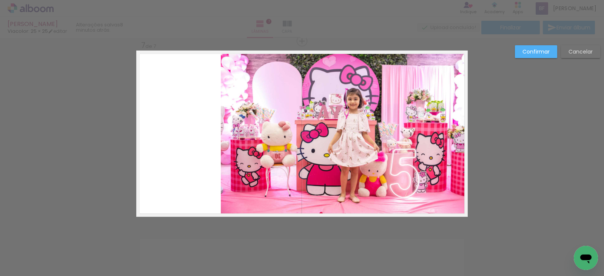
click at [0, 0] on slot "Confirmar" at bounding box center [0, 0] width 0 height 0
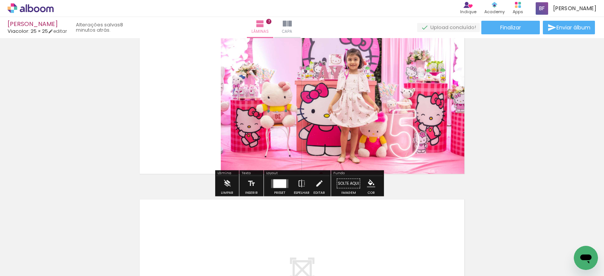
scroll to position [1161, 0]
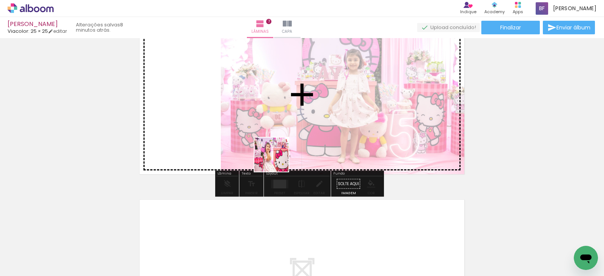
drag, startPoint x: 245, startPoint y: 249, endPoint x: 287, endPoint y: 139, distance: 118.5
click at [287, 139] on quentale-workspace at bounding box center [302, 138] width 604 height 276
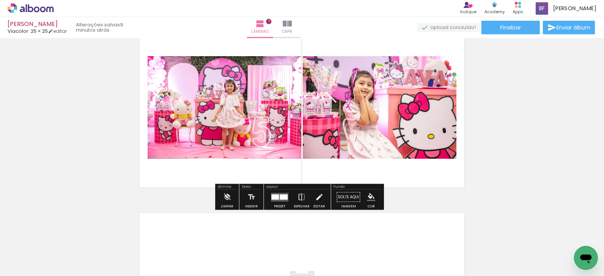
scroll to position [1149, 0]
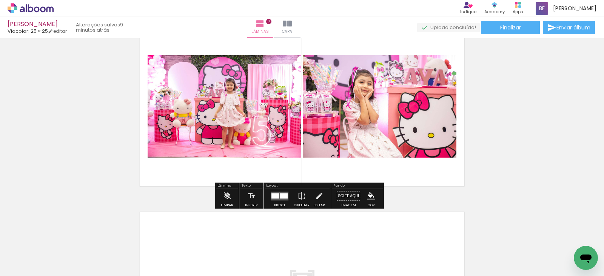
click at [280, 198] on div at bounding box center [284, 195] width 8 height 5
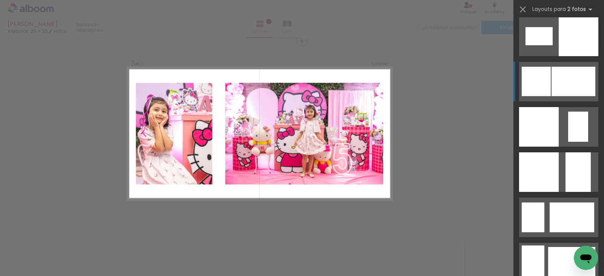
scroll to position [1012, 0]
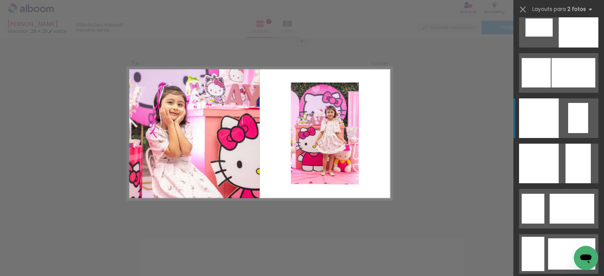
click at [556, 125] on quentale-layouter at bounding box center [558, 119] width 79 height 40
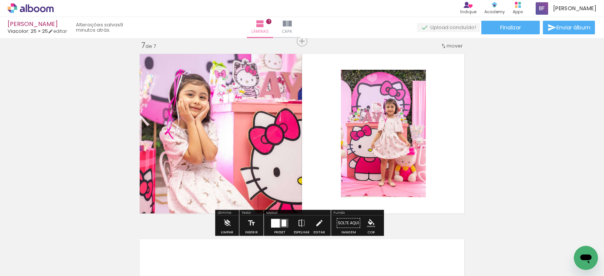
click at [369, 159] on quentale-photo at bounding box center [383, 134] width 85 height 128
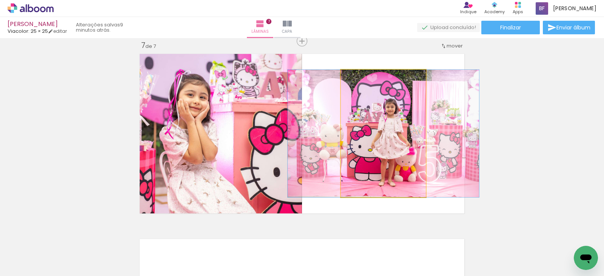
click at [369, 159] on quentale-photo at bounding box center [383, 134] width 85 height 128
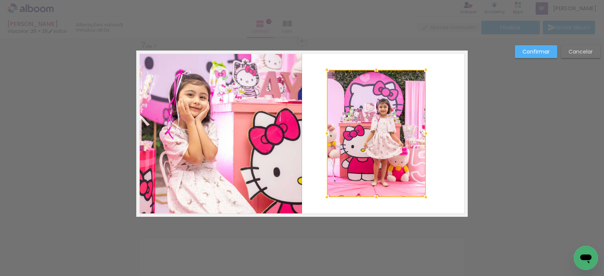
drag, startPoint x: 339, startPoint y: 137, endPoint x: 391, endPoint y: 135, distance: 52.1
click at [391, 135] on div at bounding box center [376, 134] width 99 height 128
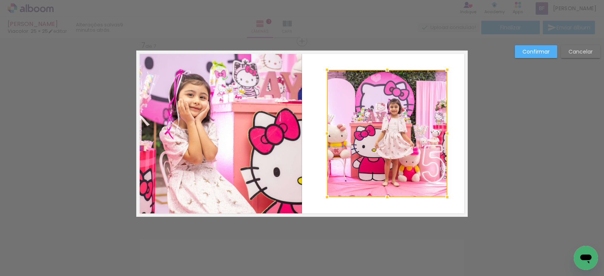
drag, startPoint x: 424, startPoint y: 136, endPoint x: 445, endPoint y: 134, distance: 21.5
click at [445, 134] on div at bounding box center [447, 133] width 15 height 15
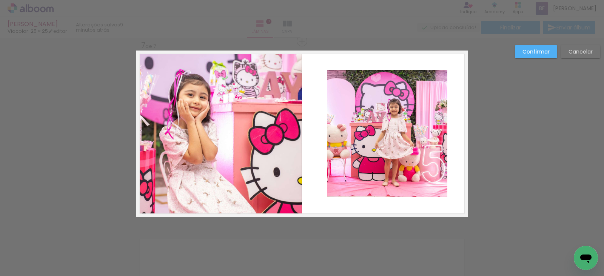
click at [392, 75] on quentale-photo at bounding box center [387, 134] width 120 height 128
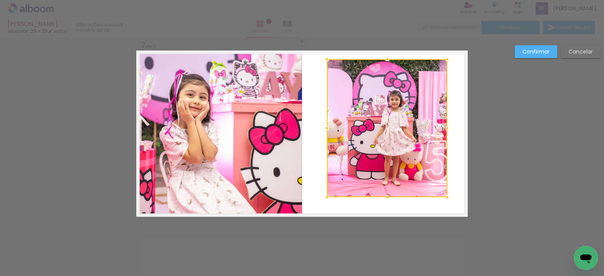
drag, startPoint x: 381, startPoint y: 72, endPoint x: 390, endPoint y: 62, distance: 13.7
click at [390, 62] on div at bounding box center [387, 59] width 15 height 15
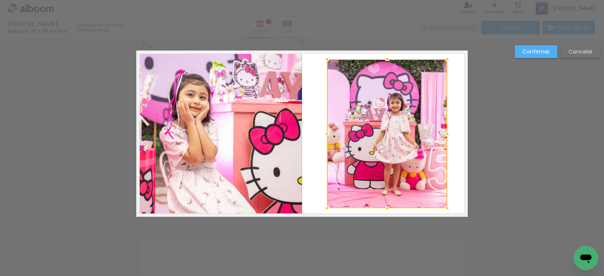
drag, startPoint x: 385, startPoint y: 200, endPoint x: 396, endPoint y: 211, distance: 14.9
click at [396, 211] on album-spread "7 de 7" at bounding box center [301, 134] width 331 height 166
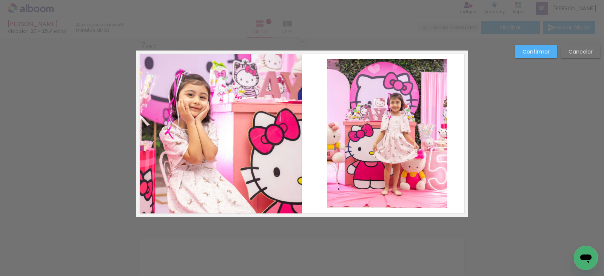
click at [433, 142] on quentale-photo at bounding box center [387, 133] width 120 height 149
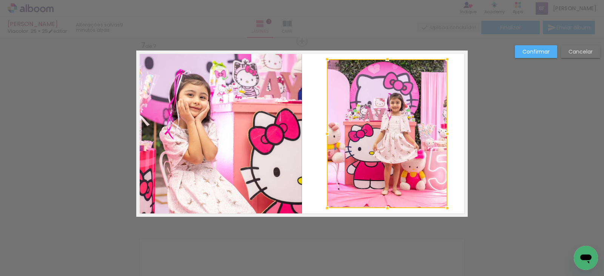
click at [433, 142] on div at bounding box center [387, 133] width 120 height 149
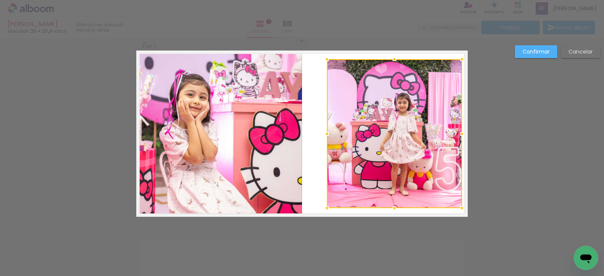
drag, startPoint x: 441, startPoint y: 134, endPoint x: 456, endPoint y: 131, distance: 15.0
click at [456, 131] on div at bounding box center [461, 133] width 15 height 15
